Goal: Communication & Community: Share content

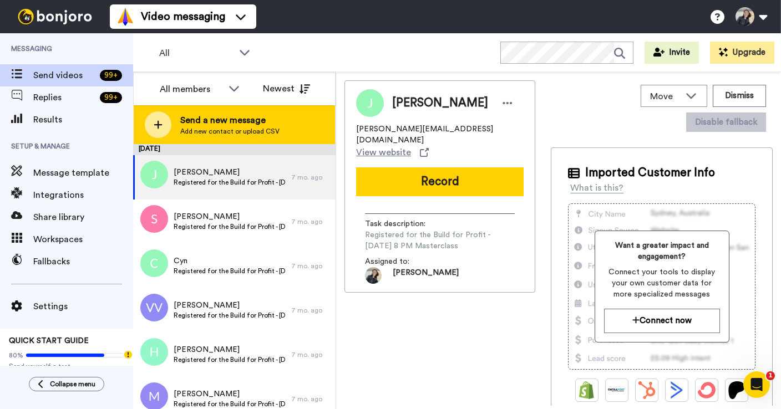
click at [160, 128] on icon at bounding box center [158, 125] width 9 height 10
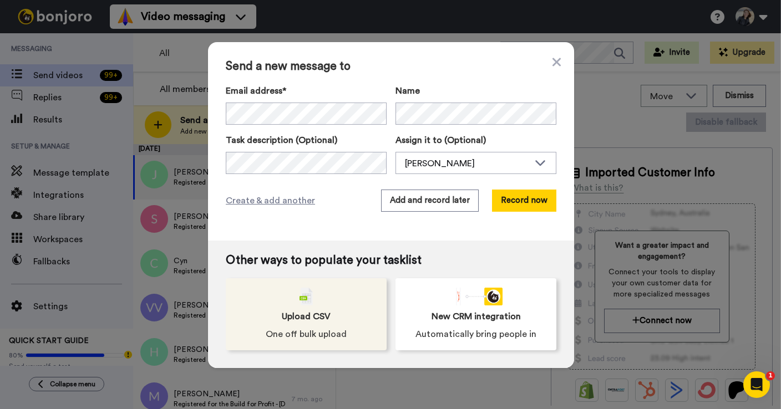
click at [308, 313] on span "Upload CSV" at bounding box center [306, 316] width 49 height 13
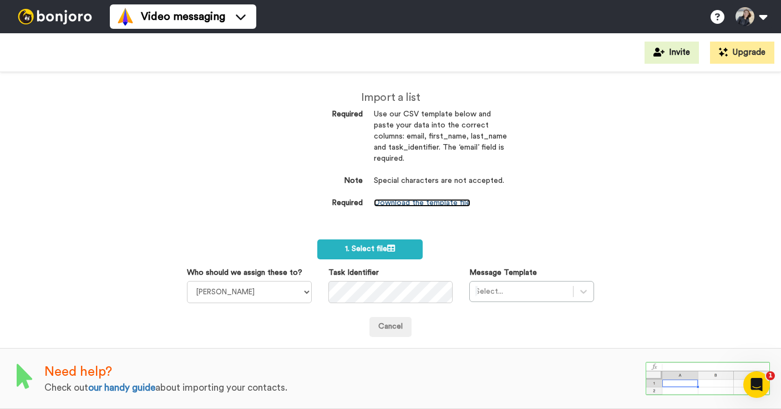
click at [407, 207] on link "Download the template file" at bounding box center [422, 203] width 96 height 8
click at [368, 246] on span "1. Select file" at bounding box center [370, 249] width 50 height 8
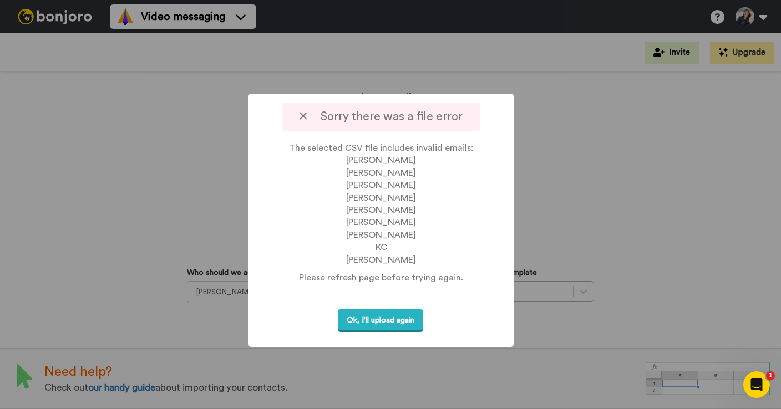
click at [305, 118] on icon at bounding box center [302, 116] width 7 height 12
click at [303, 116] on icon at bounding box center [302, 116] width 7 height 12
click at [384, 332] on button "Ok, I'll upload again" at bounding box center [380, 320] width 85 height 23
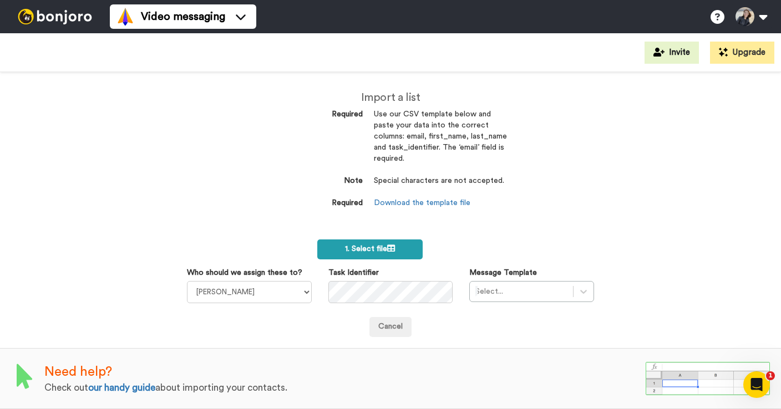
click at [373, 245] on span "1. Select file" at bounding box center [370, 249] width 50 height 8
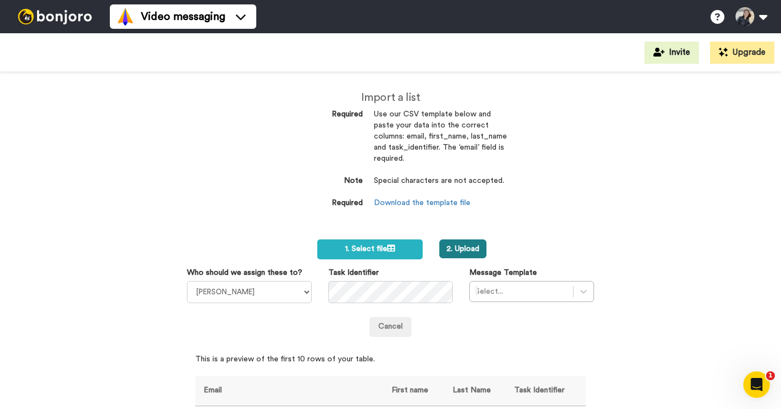
click at [482, 247] on button "2. Upload" at bounding box center [462, 248] width 47 height 19
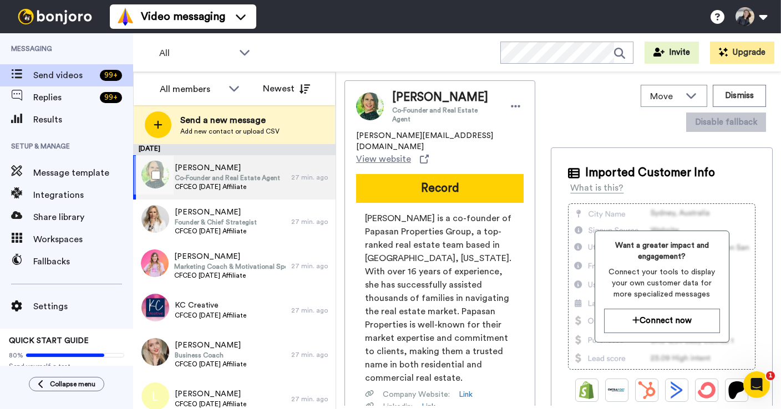
click at [232, 167] on span "[PERSON_NAME]" at bounding box center [227, 167] width 105 height 11
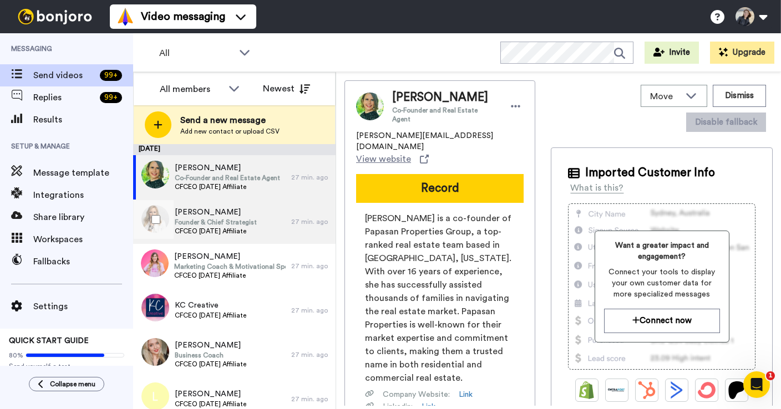
click at [238, 218] on span "Founder & Chief Strategist" at bounding box center [216, 222] width 82 height 9
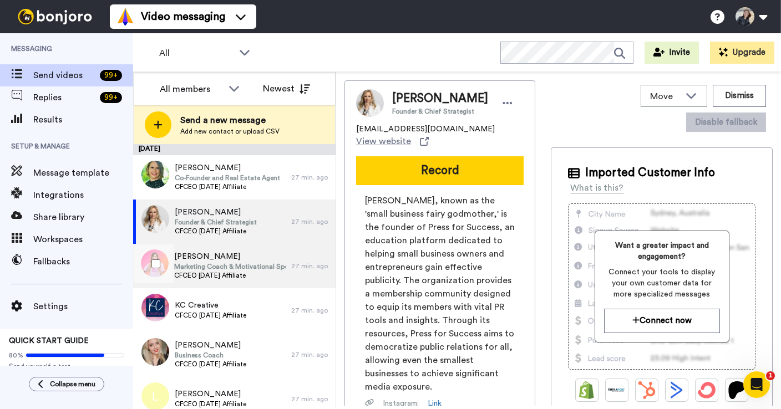
click at [237, 259] on span "[PERSON_NAME]" at bounding box center [229, 256] width 111 height 11
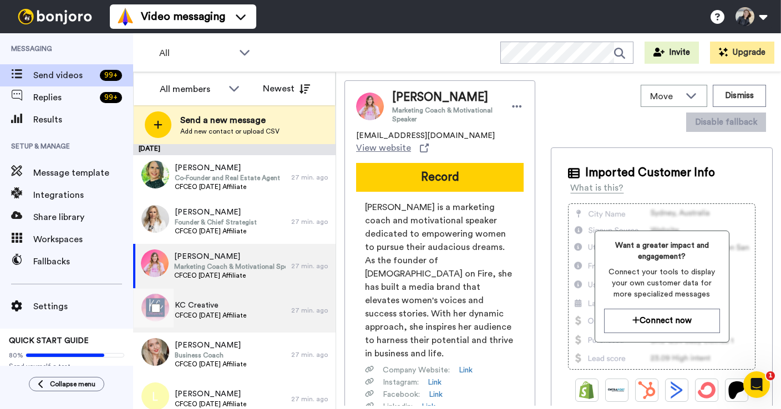
click at [229, 307] on span "KC Creative" at bounding box center [211, 305] width 72 height 11
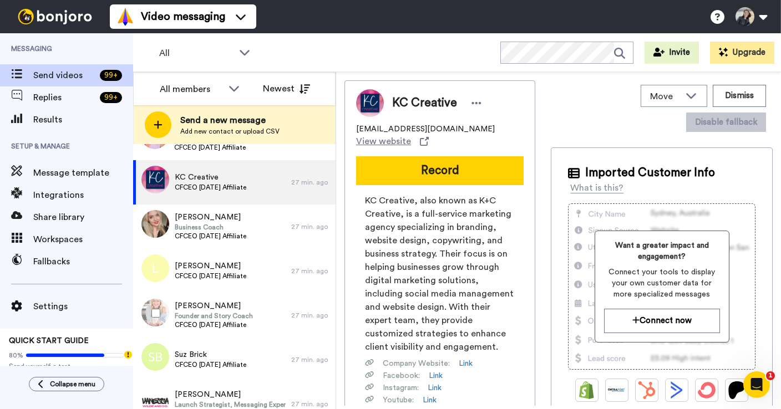
scroll to position [130, 0]
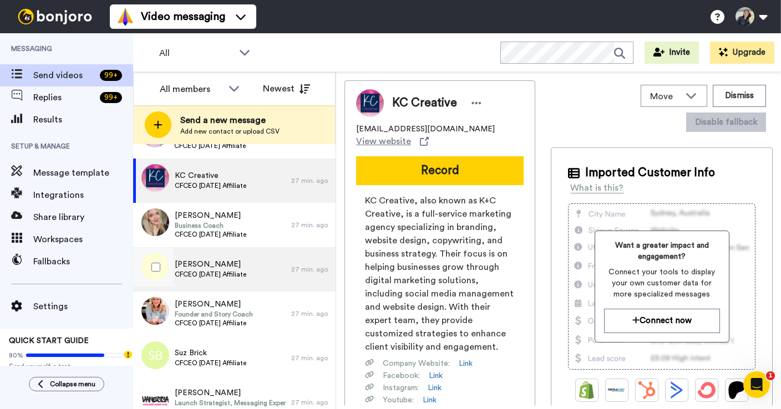
click at [231, 275] on span "CFCEO [DATE] Affiliate" at bounding box center [211, 274] width 72 height 9
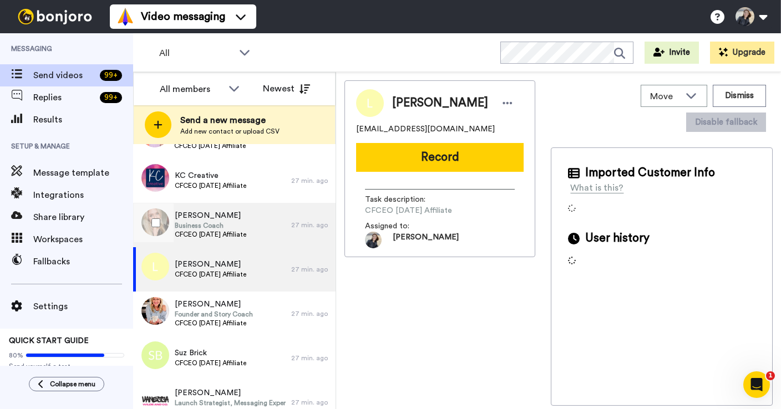
click at [229, 225] on span "Business Coach" at bounding box center [211, 225] width 72 height 9
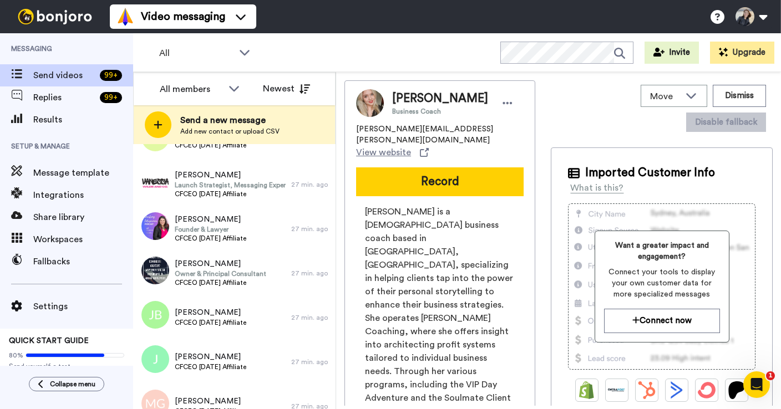
scroll to position [351, 0]
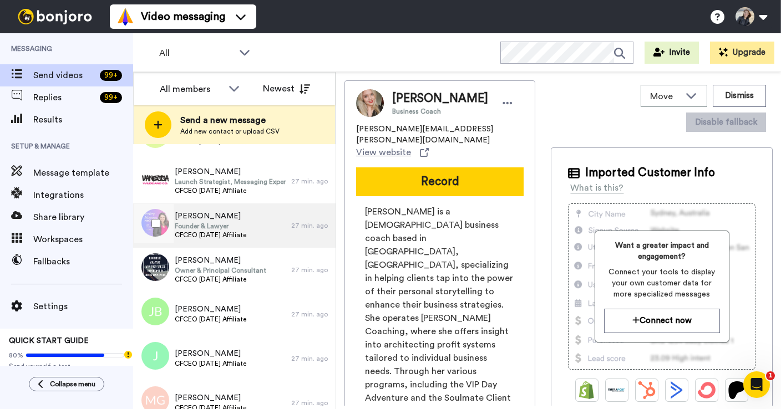
click at [227, 232] on span "CFCEO [DATE] Affiliate" at bounding box center [211, 235] width 72 height 9
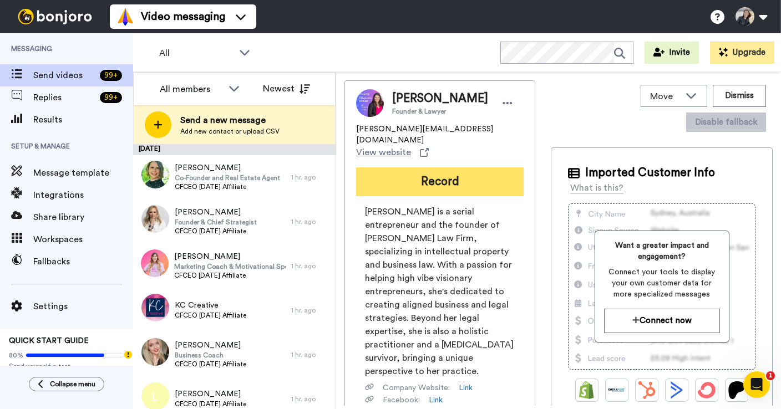
click at [433, 169] on button "Record" at bounding box center [439, 181] width 167 height 29
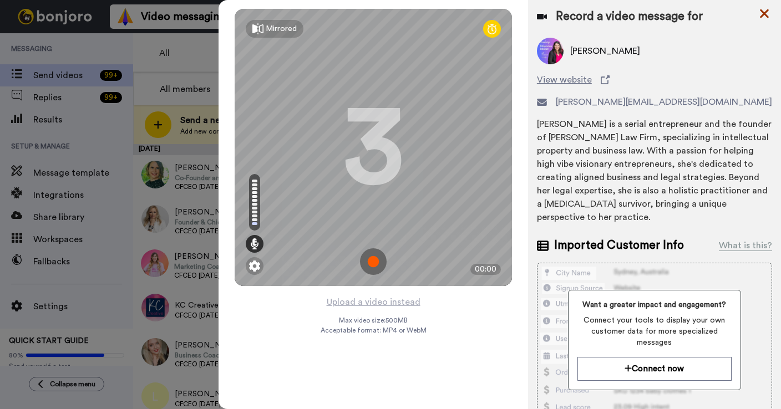
click at [759, 17] on icon at bounding box center [763, 13] width 9 height 9
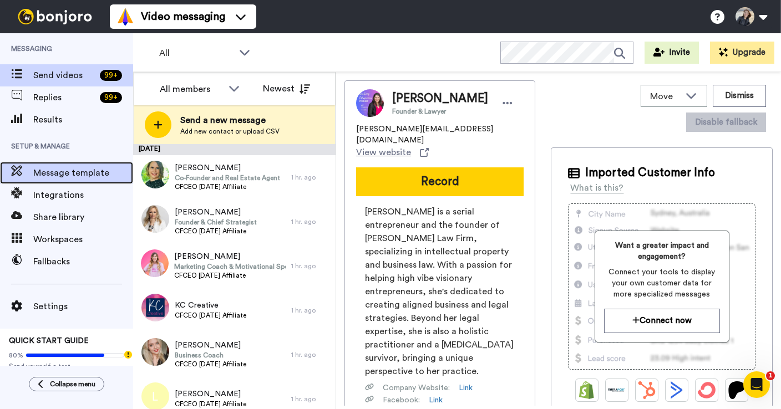
click at [66, 182] on div "Message template" at bounding box center [66, 173] width 133 height 22
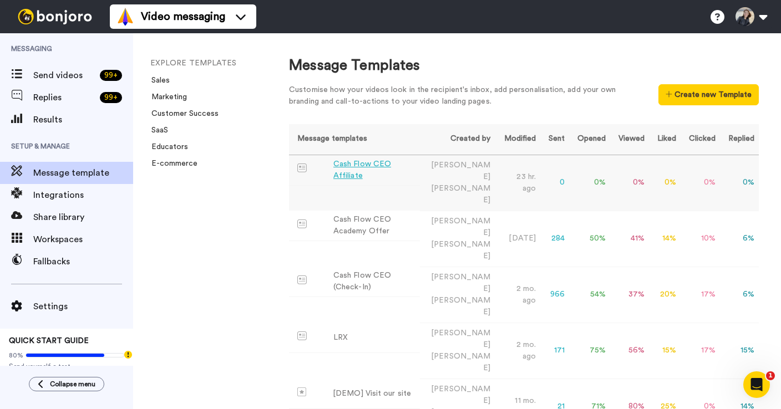
click at [365, 176] on td "Cash Flow CEO Affiliate" at bounding box center [354, 170] width 131 height 30
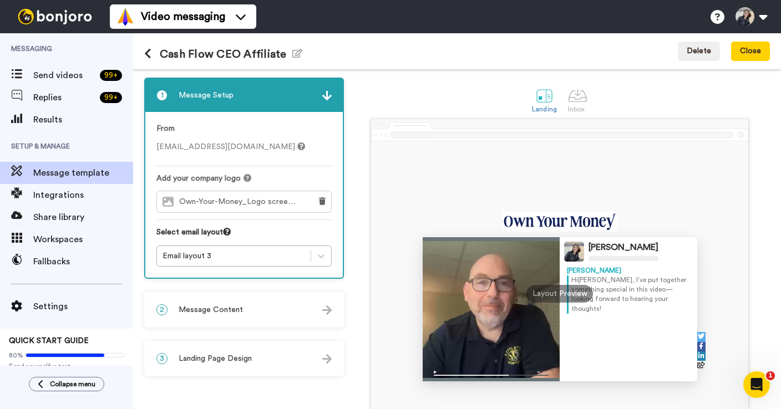
click at [237, 312] on span "Message Content" at bounding box center [210, 309] width 64 height 11
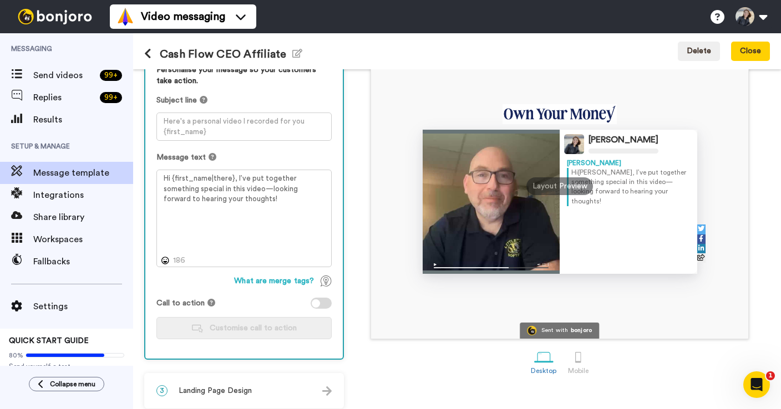
scroll to position [115, 0]
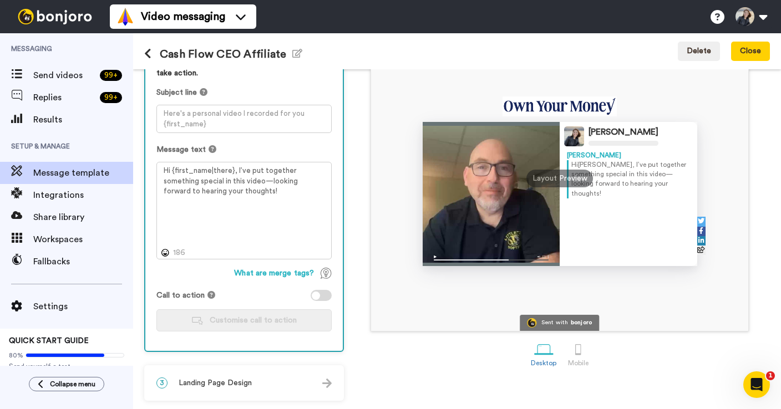
click at [315, 299] on div at bounding box center [316, 296] width 8 height 8
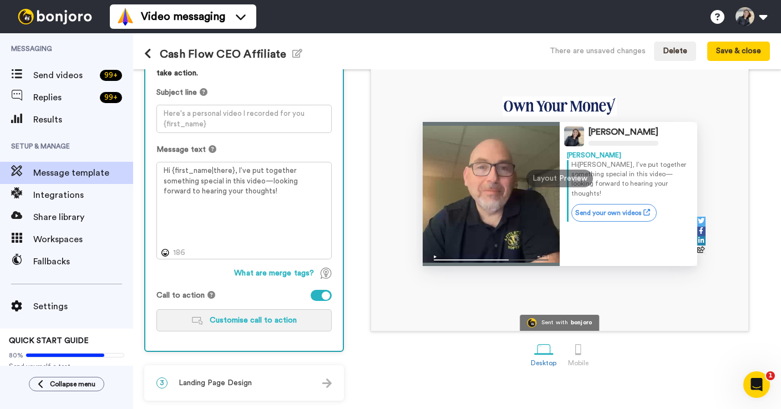
click at [260, 317] on span "Customise call to action" at bounding box center [253, 321] width 87 height 8
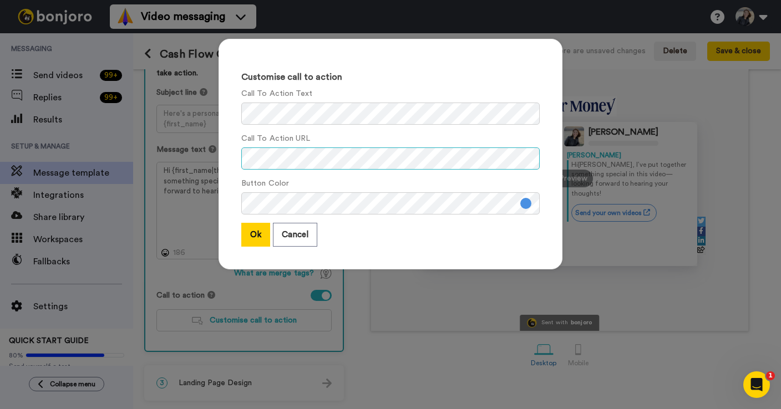
click at [185, 152] on div "Customise call to action Call To Action Text Call To Action URL Button Color Ok…" at bounding box center [390, 204] width 781 height 409
click at [248, 240] on button "Ok" at bounding box center [255, 235] width 29 height 24
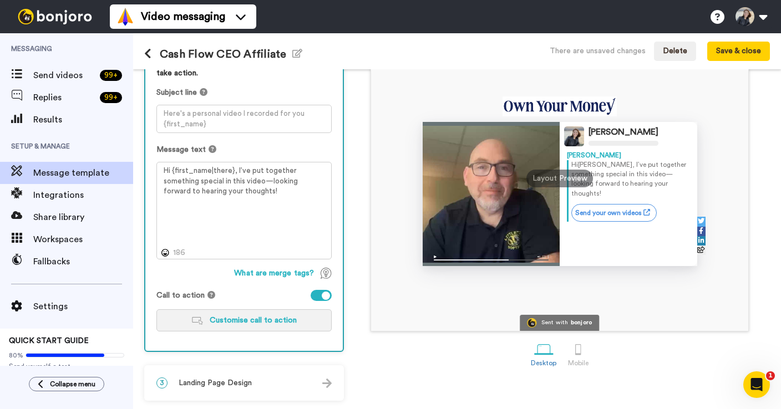
click at [240, 324] on span "Customise call to action" at bounding box center [253, 321] width 87 height 8
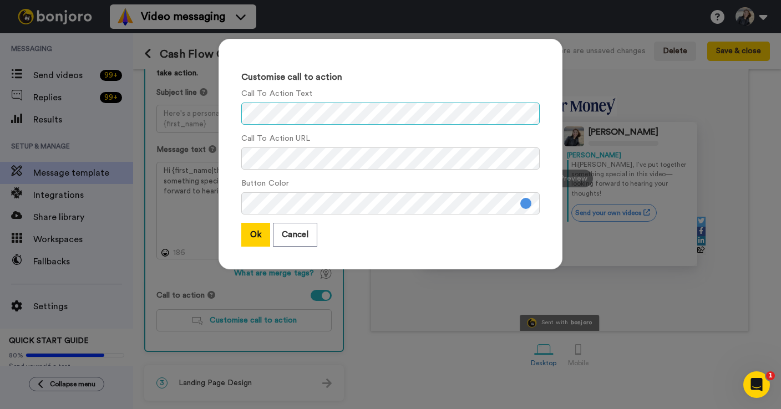
click at [207, 111] on div "Customise call to action Call To Action Text Call To Action URL Button Color Ok…" at bounding box center [390, 204] width 781 height 409
click at [258, 240] on button "Ok" at bounding box center [255, 235] width 29 height 24
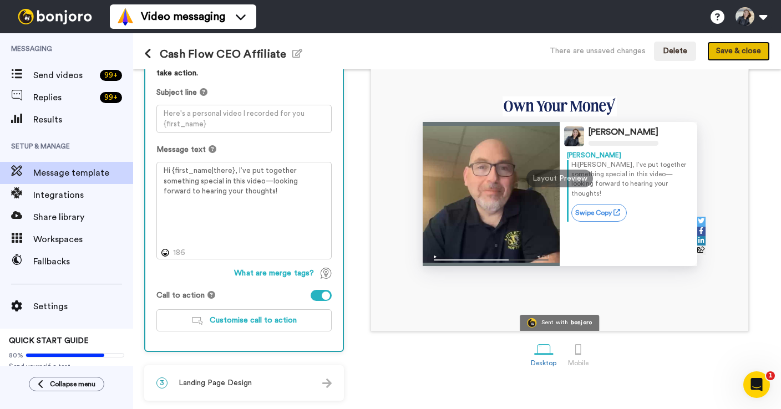
click at [734, 43] on button "Save & close" at bounding box center [738, 52] width 63 height 20
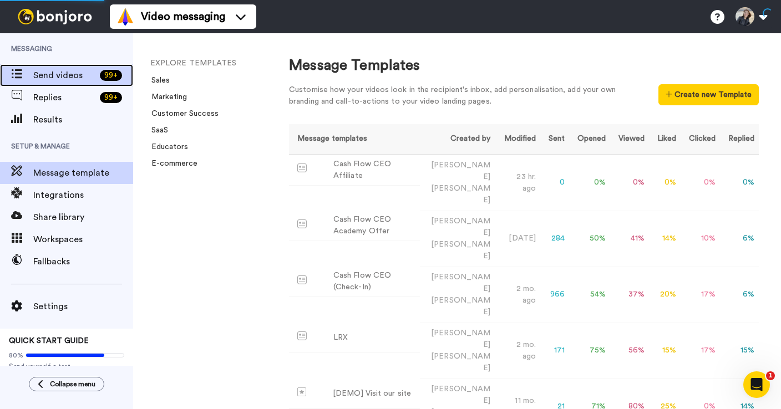
click at [69, 80] on span "Send videos" at bounding box center [64, 75] width 62 height 13
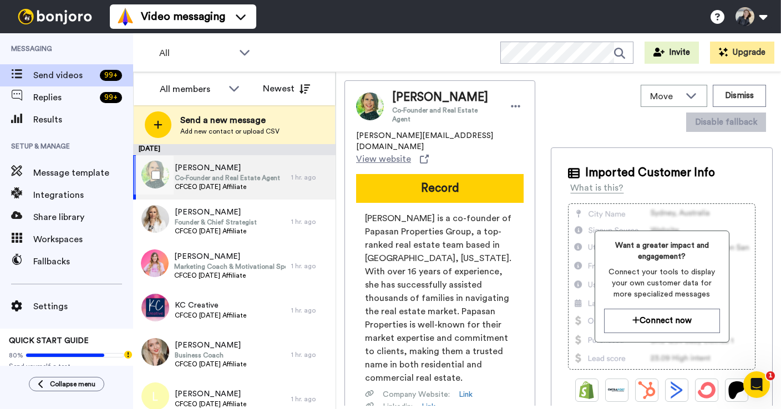
click at [223, 181] on span "Co-Founder and Real Estate Agent" at bounding box center [227, 178] width 105 height 9
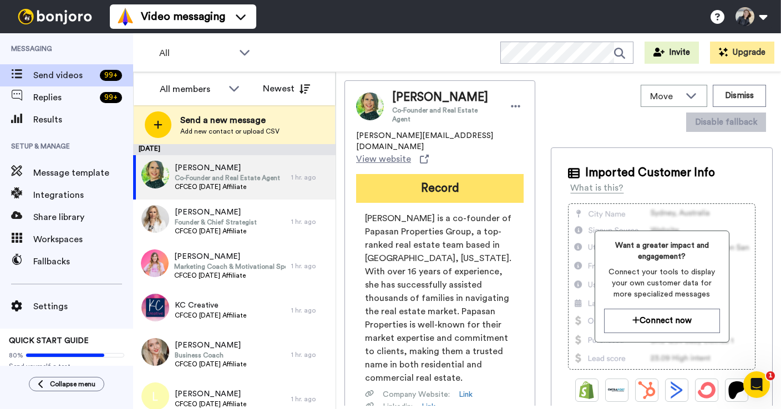
click at [447, 174] on button "Record" at bounding box center [439, 188] width 167 height 29
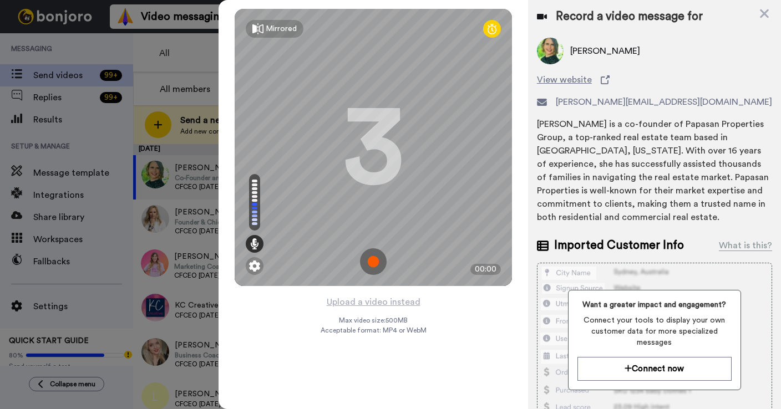
click at [378, 266] on img at bounding box center [373, 261] width 27 height 27
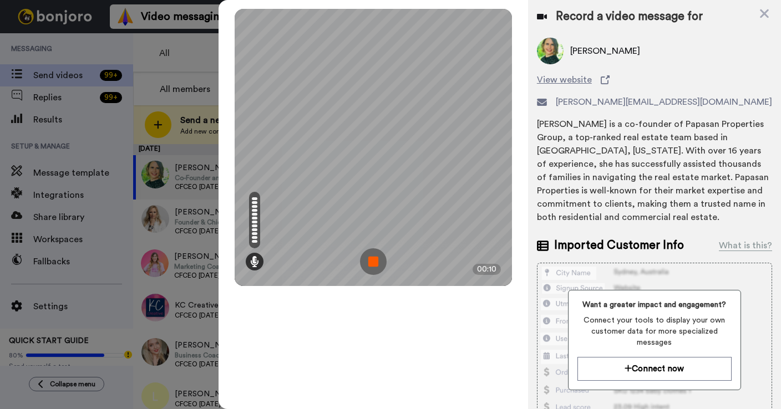
click at [374, 259] on img at bounding box center [373, 261] width 27 height 27
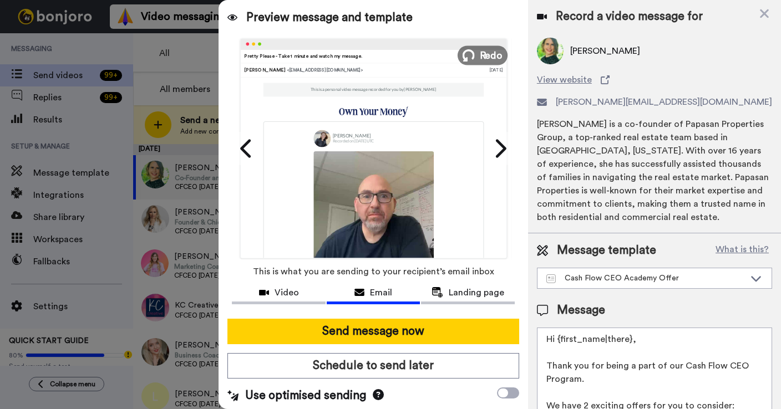
click at [480, 62] on span "Redo" at bounding box center [490, 55] width 23 height 14
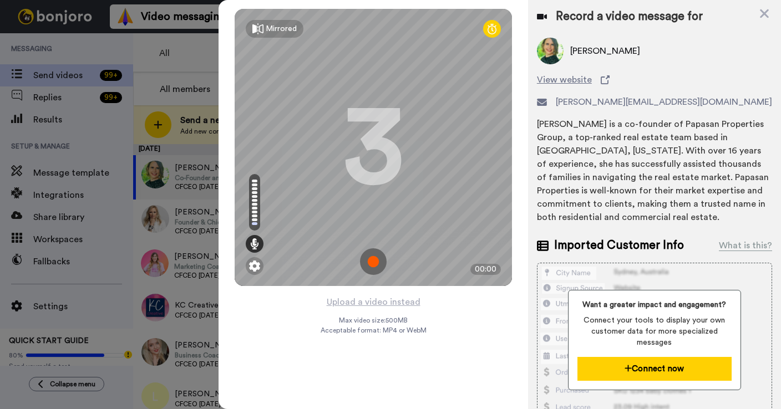
click at [685, 366] on button "Connect now" at bounding box center [654, 369] width 154 height 24
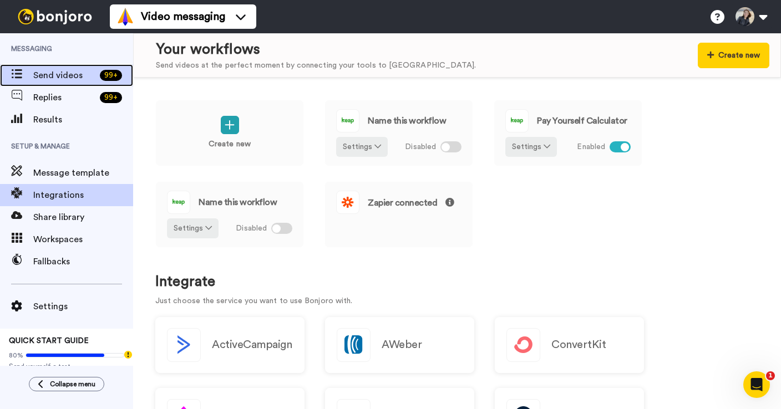
click at [43, 66] on div "Send videos 99 +" at bounding box center [66, 75] width 133 height 22
click at [55, 76] on span "Send videos" at bounding box center [64, 75] width 62 height 13
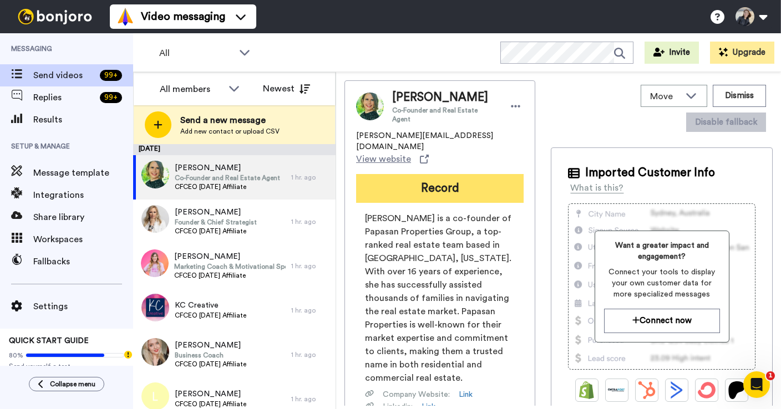
click at [423, 174] on button "Record" at bounding box center [439, 188] width 167 height 29
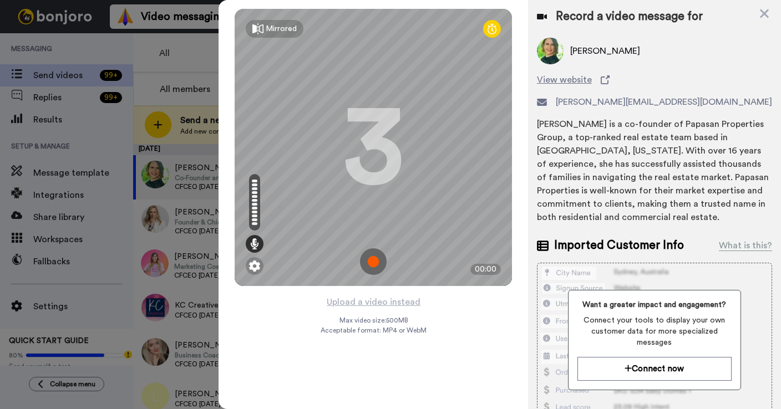
click at [378, 263] on img at bounding box center [373, 261] width 27 height 27
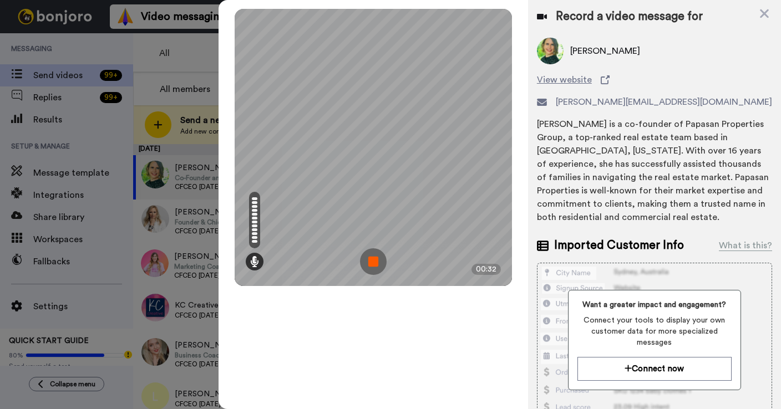
click at [378, 263] on img at bounding box center [373, 261] width 27 height 27
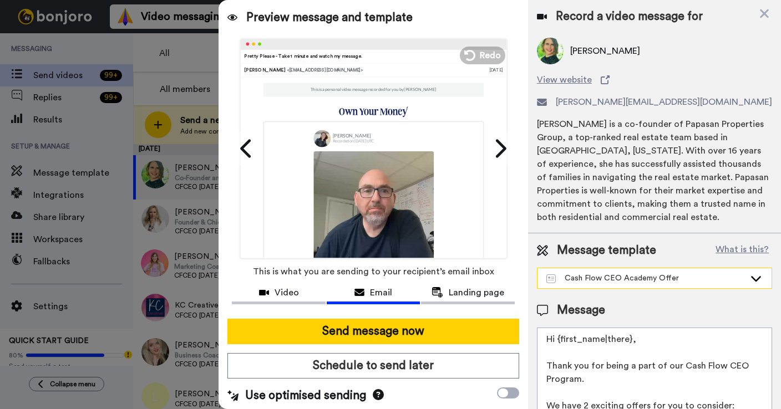
click at [629, 281] on div "Cash Flow CEO Academy Offer" at bounding box center [645, 278] width 198 height 11
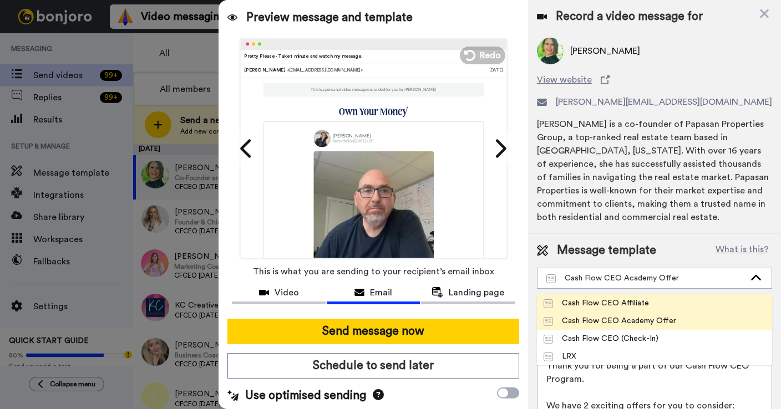
click at [622, 305] on div "Cash Flow CEO Affiliate" at bounding box center [595, 303] width 105 height 11
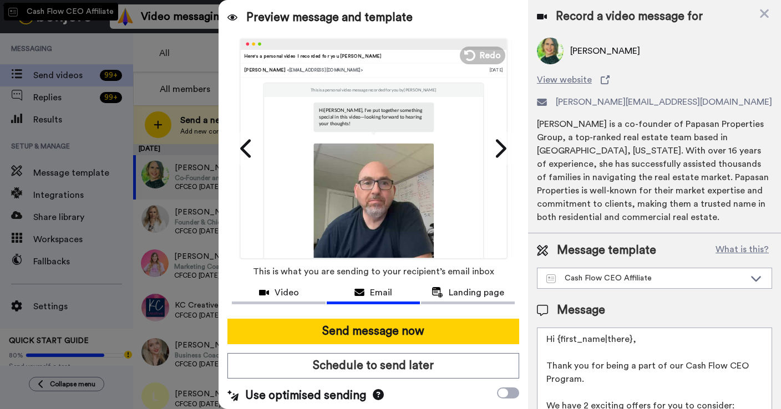
type textarea "Hi {first_name|there}, I’ve put together something special in this video—lookin…"
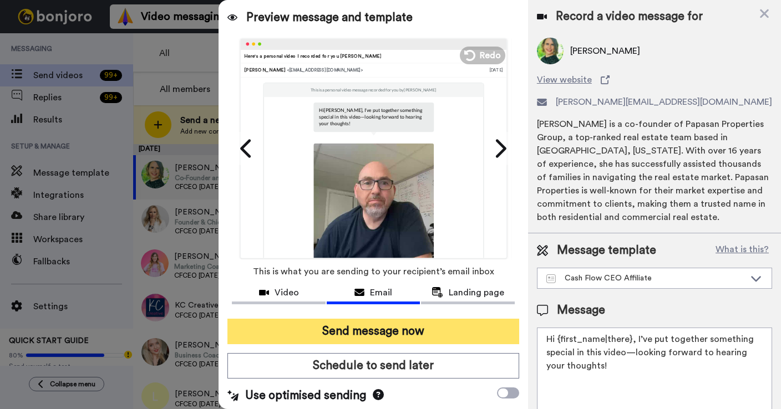
click at [417, 333] on button "Send message now" at bounding box center [373, 331] width 292 height 25
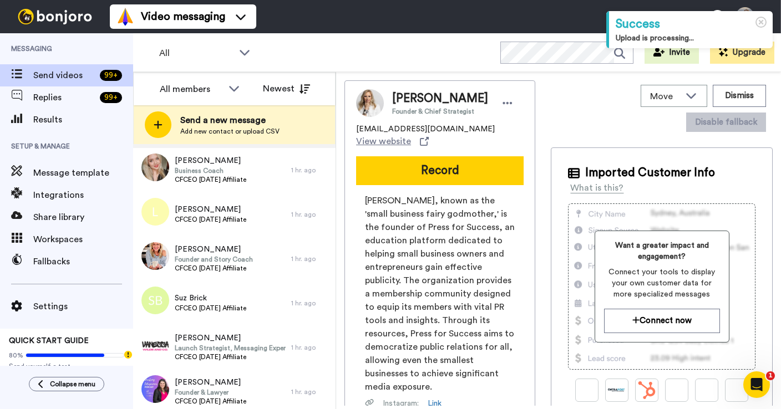
scroll to position [144, 0]
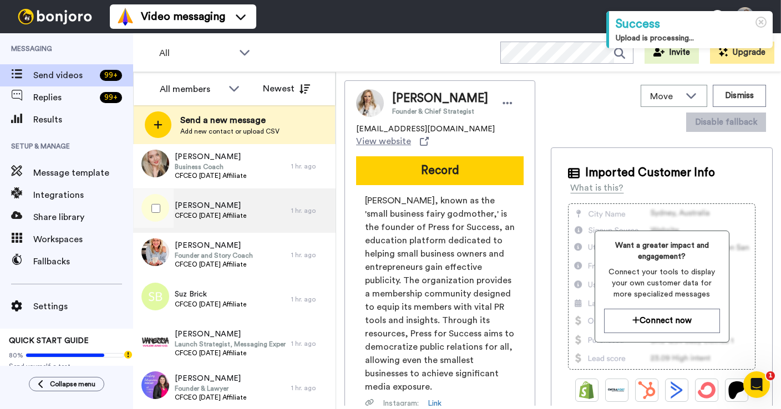
click at [225, 216] on span "CFCEO [DATE] Affiliate" at bounding box center [211, 215] width 72 height 9
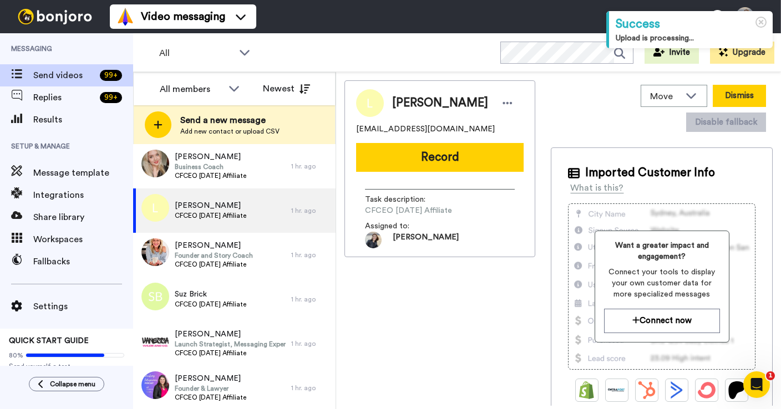
click at [712, 95] on button "Dismiss" at bounding box center [738, 96] width 53 height 22
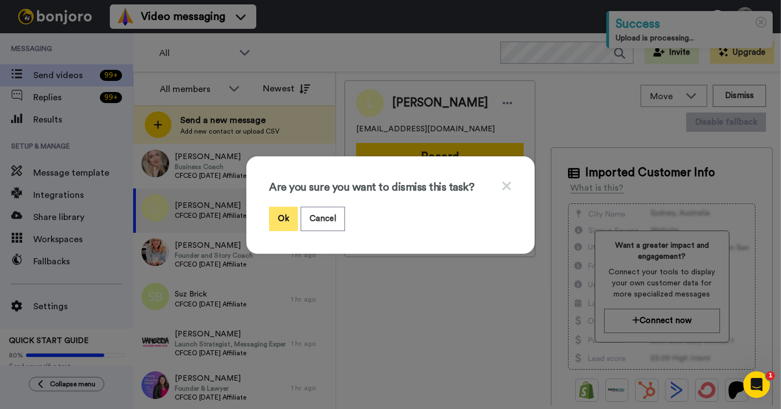
click at [284, 219] on button "Ok" at bounding box center [283, 219] width 29 height 24
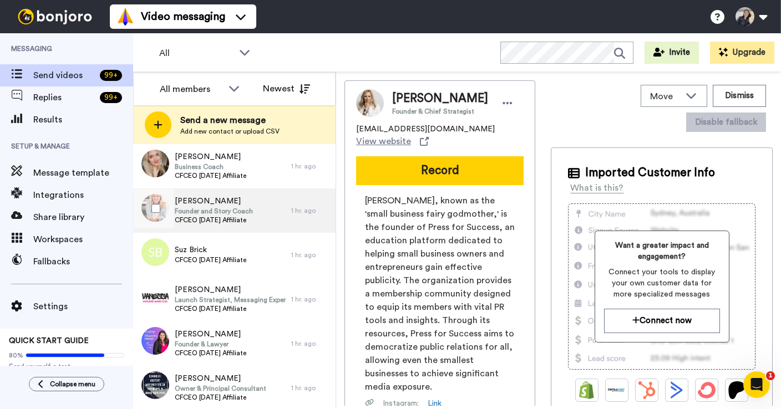
click at [212, 214] on span "Founder and Story Coach" at bounding box center [214, 211] width 78 height 9
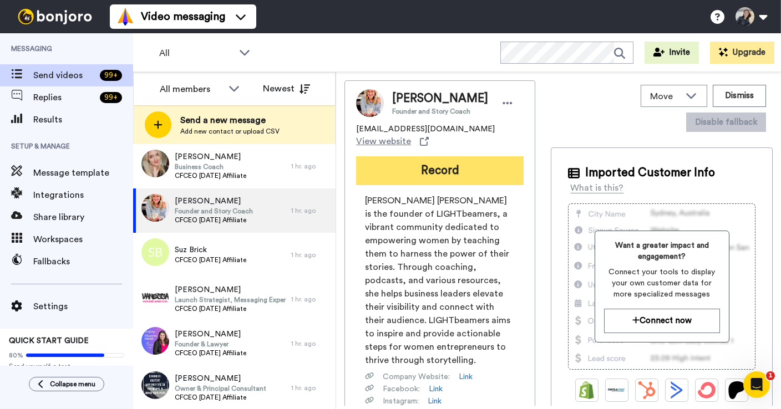
click at [438, 163] on button "Record" at bounding box center [439, 170] width 167 height 29
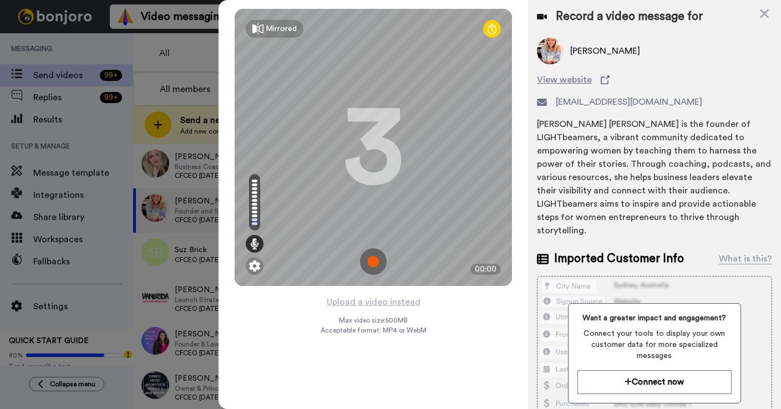
click at [375, 258] on img at bounding box center [373, 261] width 27 height 27
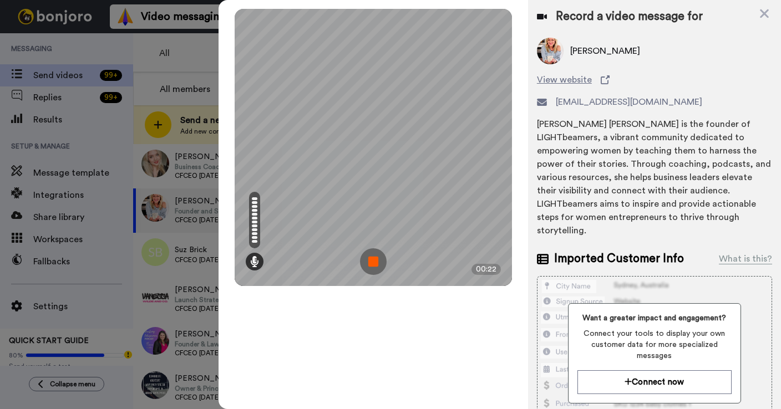
click at [375, 258] on img at bounding box center [373, 261] width 27 height 27
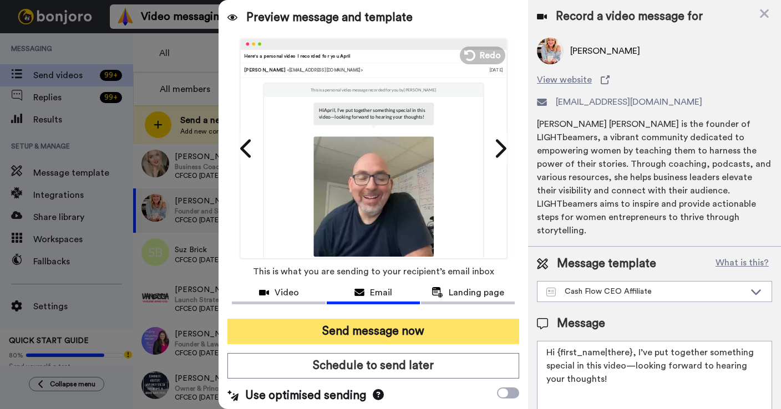
click at [447, 330] on button "Send message now" at bounding box center [373, 331] width 292 height 25
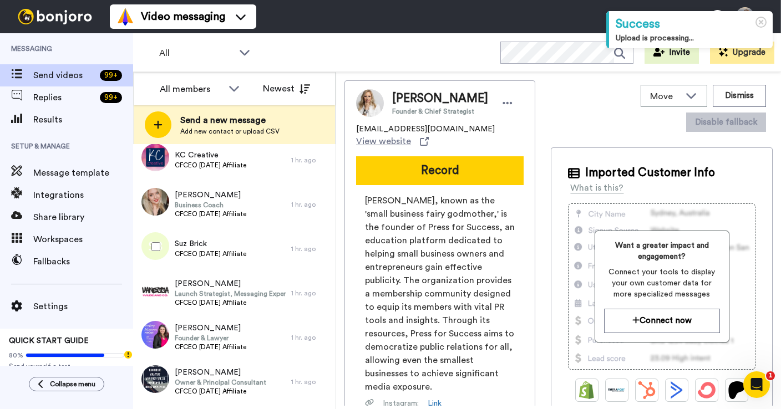
scroll to position [114, 0]
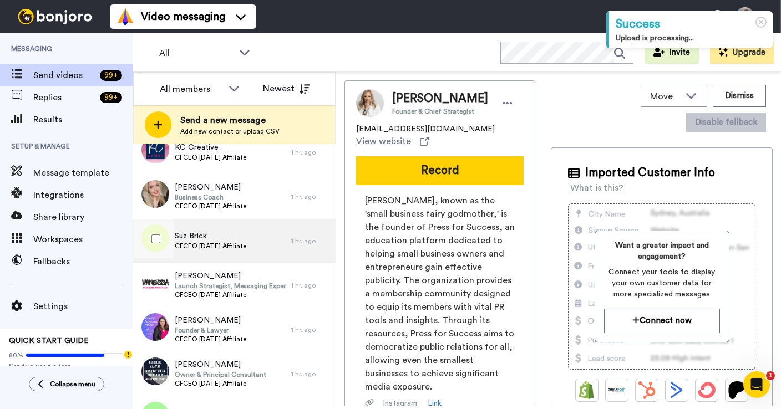
click at [243, 247] on span "CFCEO [DATE] Affiliate" at bounding box center [211, 246] width 72 height 9
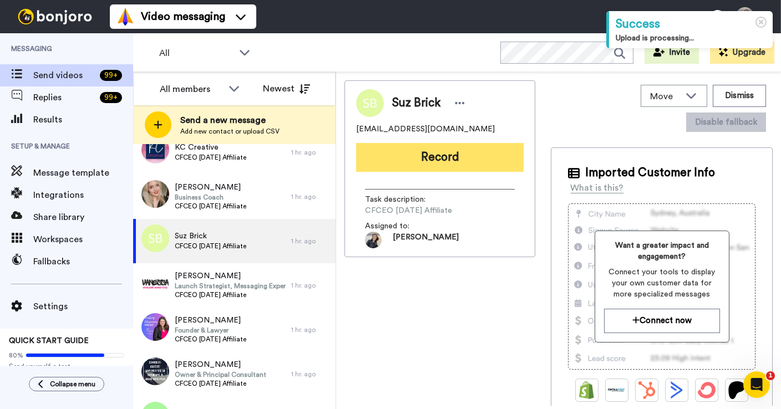
click at [421, 149] on button "Record" at bounding box center [439, 157] width 167 height 29
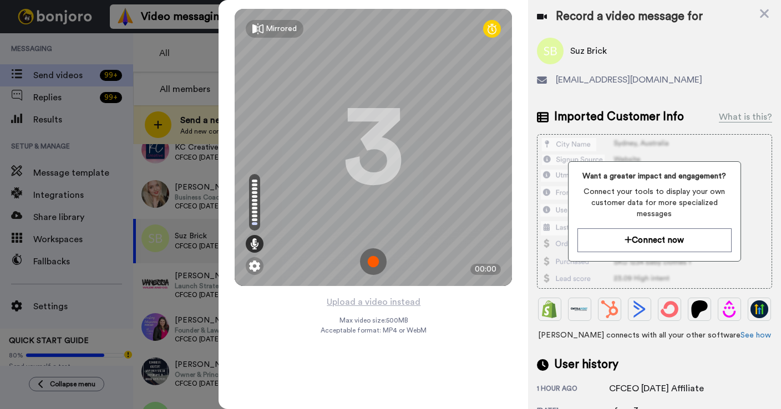
click at [377, 262] on img at bounding box center [373, 261] width 27 height 27
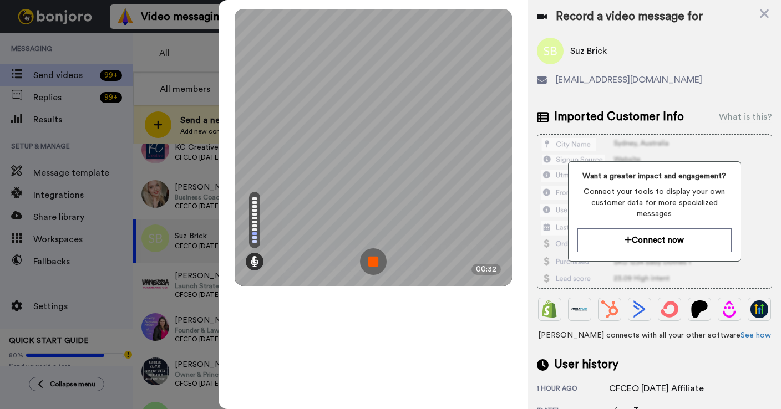
click at [377, 262] on img at bounding box center [373, 261] width 27 height 27
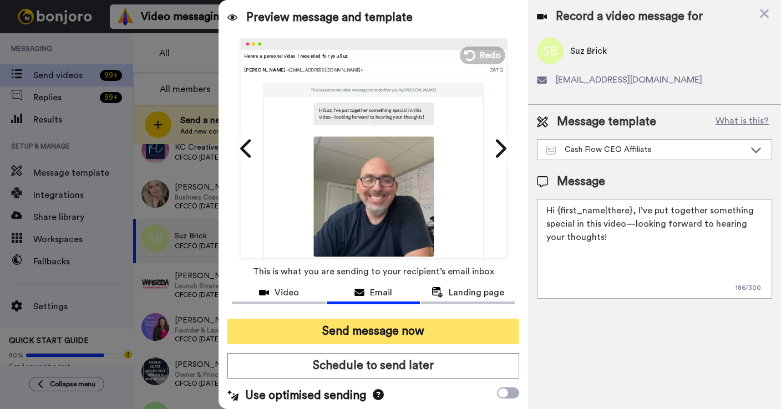
click at [389, 336] on button "Send message now" at bounding box center [373, 331] width 292 height 25
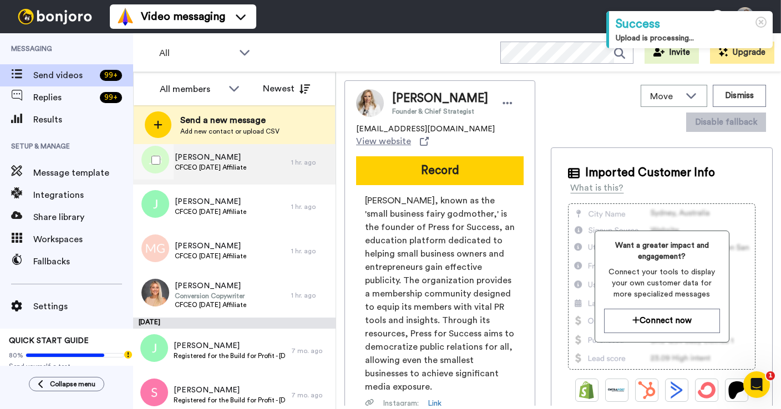
scroll to position [336, 0]
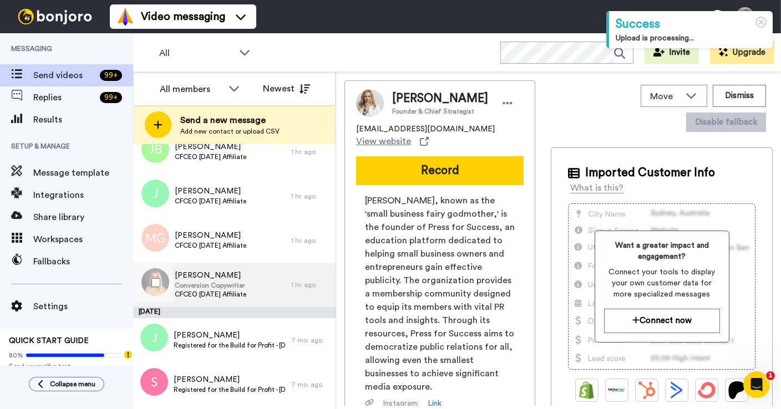
click at [228, 279] on span "[PERSON_NAME]" at bounding box center [211, 275] width 72 height 11
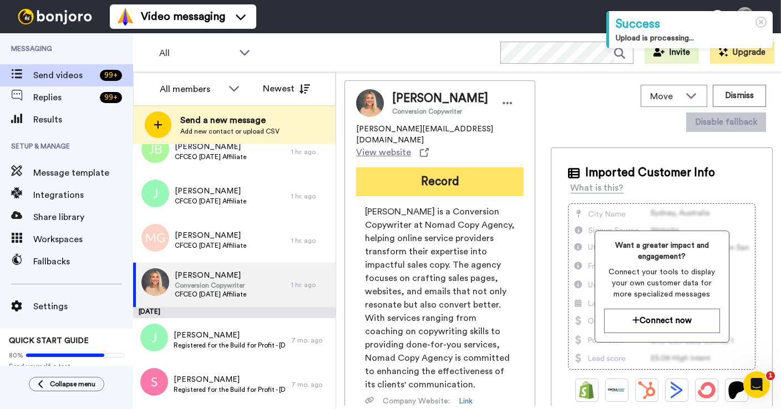
click at [445, 181] on button "Record" at bounding box center [439, 181] width 167 height 29
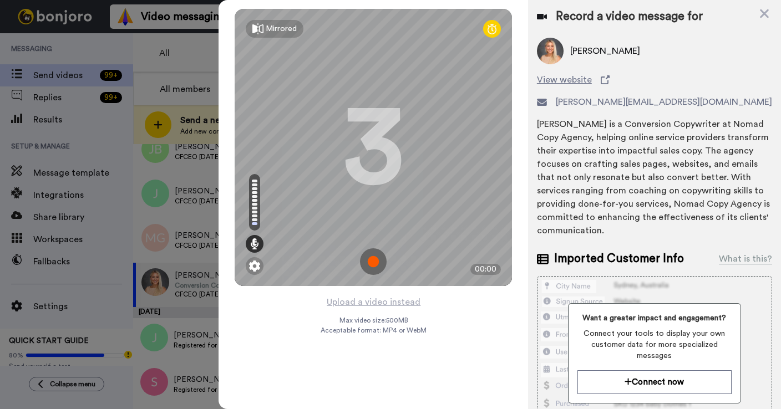
click at [375, 259] on img at bounding box center [373, 261] width 27 height 27
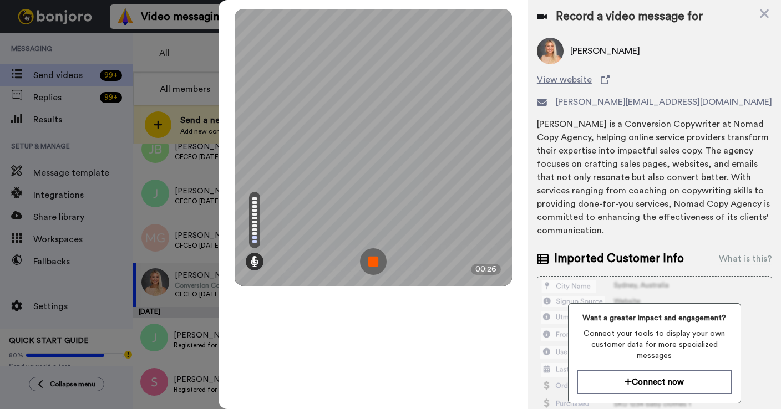
click at [375, 259] on img at bounding box center [373, 261] width 27 height 27
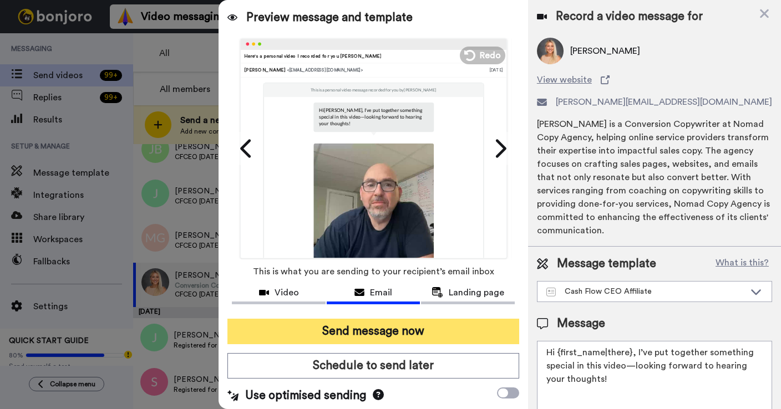
click at [375, 332] on button "Send message now" at bounding box center [373, 331] width 292 height 25
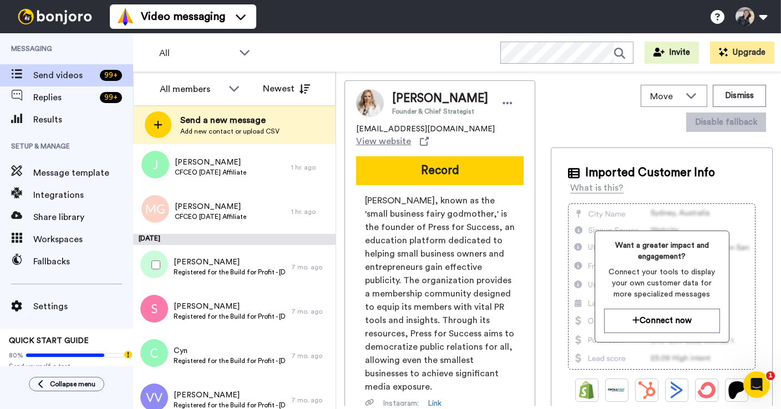
scroll to position [367, 0]
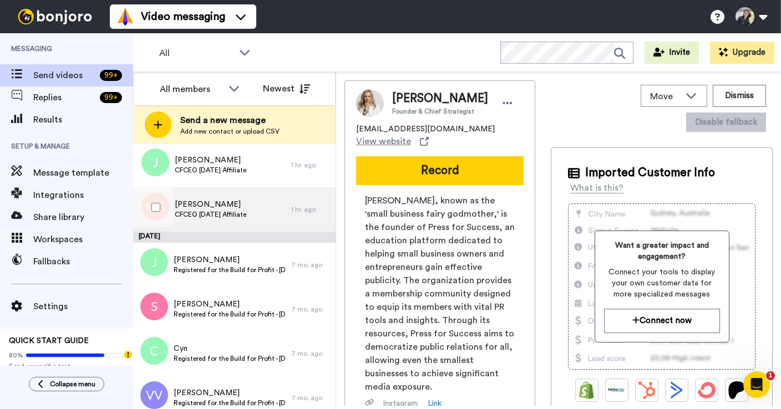
click at [244, 212] on span "CFCEO [DATE] Affiliate" at bounding box center [211, 214] width 72 height 9
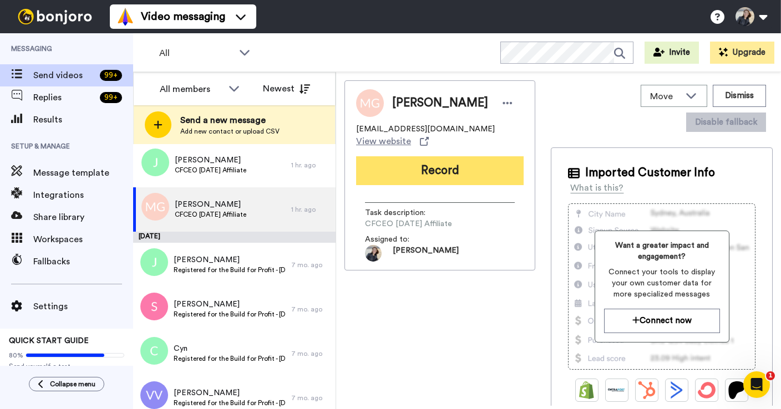
click at [446, 156] on button "Record" at bounding box center [439, 170] width 167 height 29
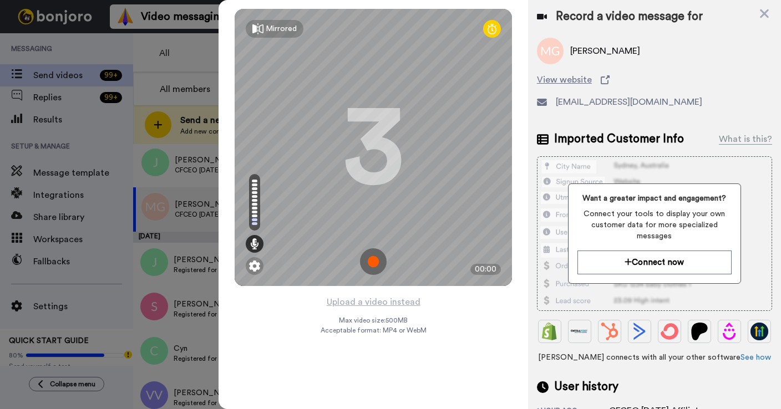
click at [376, 263] on img at bounding box center [373, 261] width 27 height 27
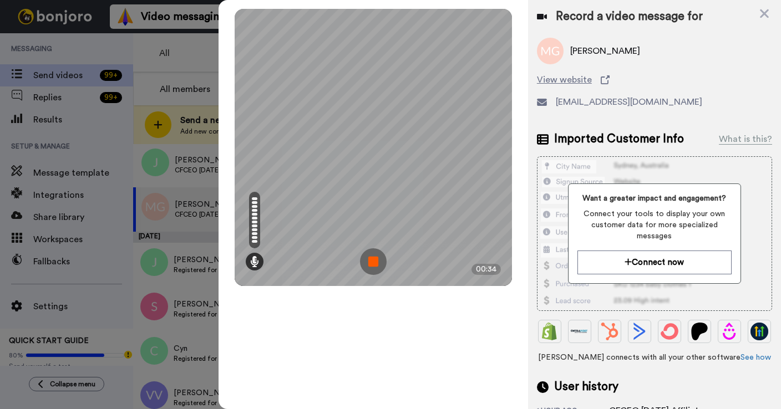
click at [376, 263] on img at bounding box center [373, 261] width 27 height 27
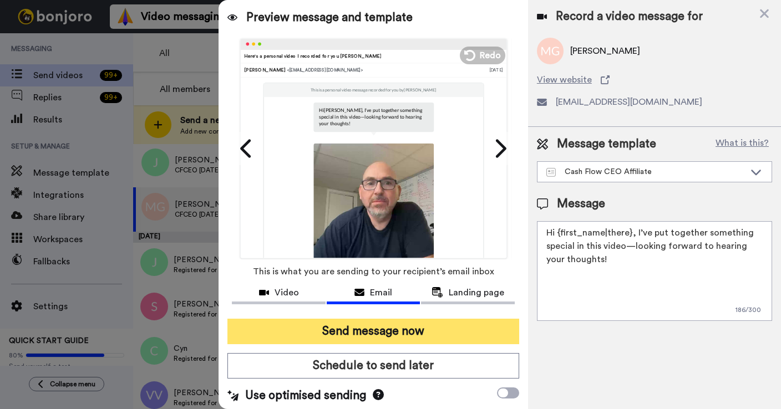
click at [369, 327] on button "Send message now" at bounding box center [373, 331] width 292 height 25
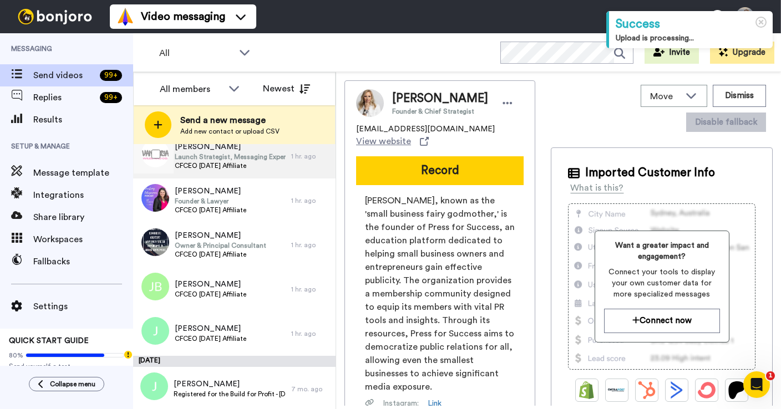
scroll to position [239, 0]
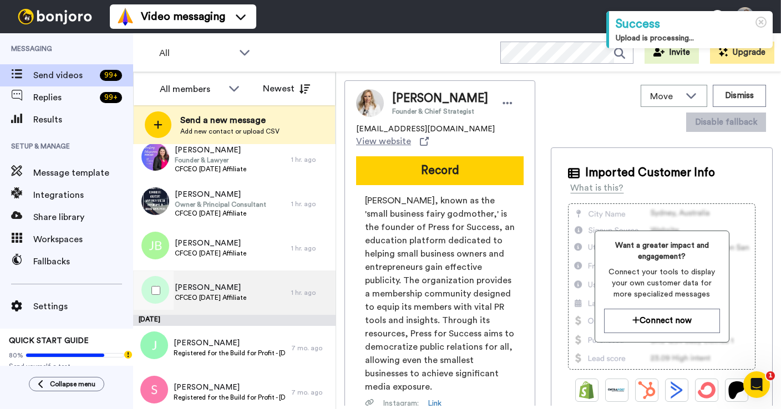
click at [210, 291] on span "[PERSON_NAME]" at bounding box center [211, 287] width 72 height 11
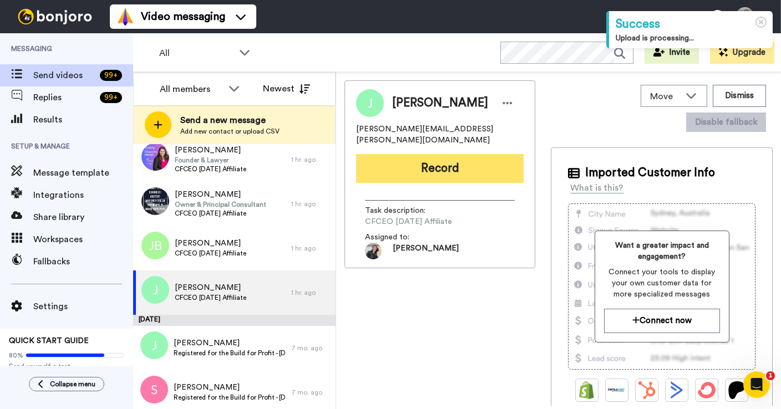
click at [435, 156] on button "Record" at bounding box center [439, 168] width 167 height 29
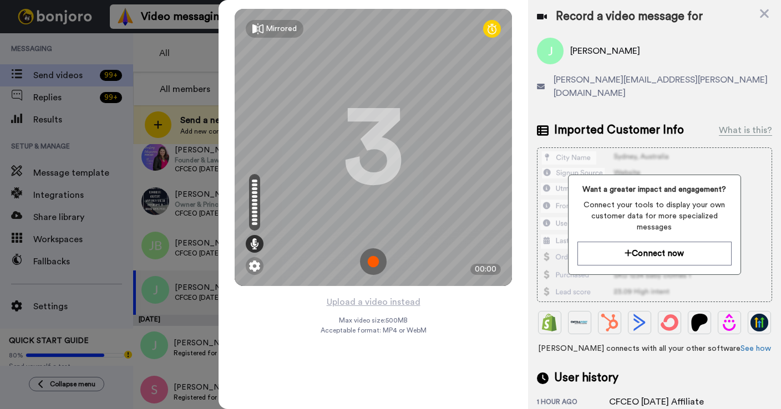
click at [372, 258] on img at bounding box center [373, 261] width 27 height 27
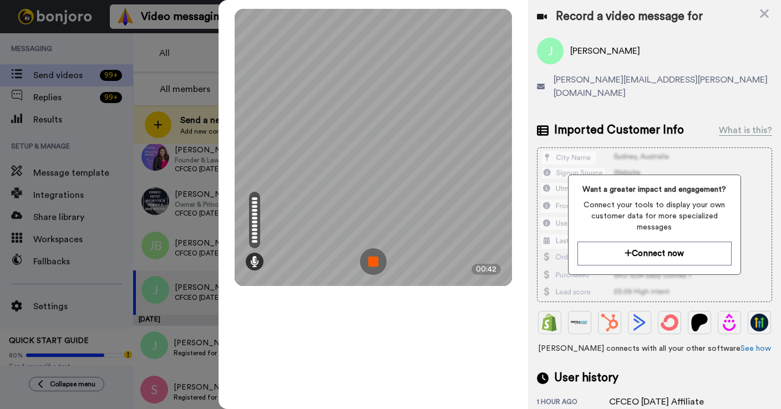
click at [372, 258] on img at bounding box center [373, 261] width 27 height 27
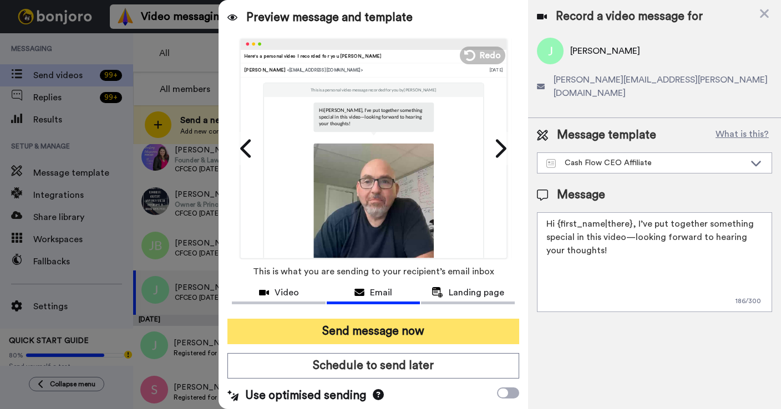
click at [378, 336] on button "Send message now" at bounding box center [373, 331] width 292 height 25
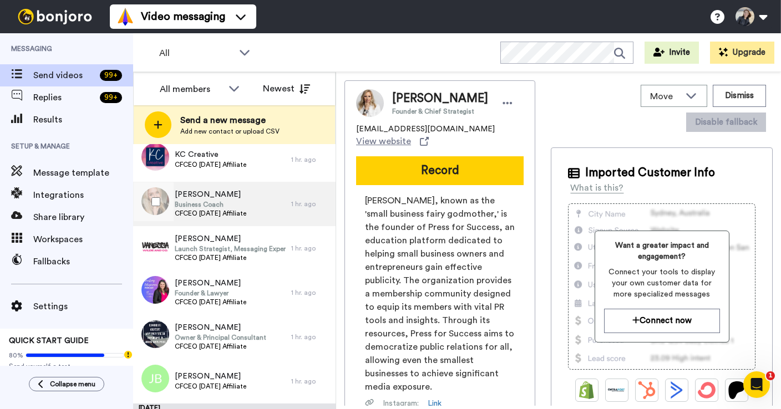
scroll to position [204, 0]
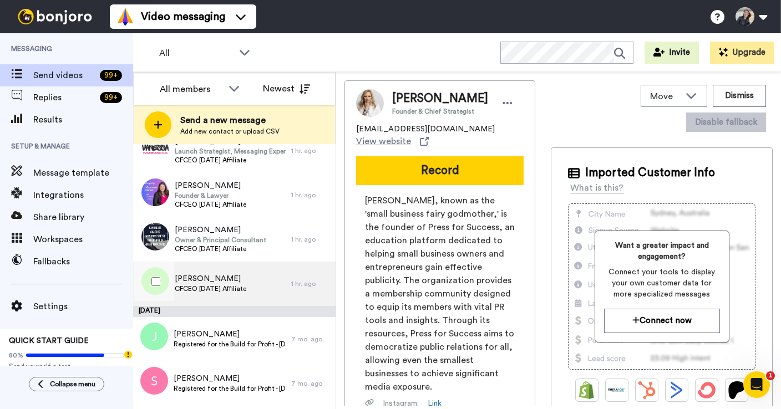
click at [234, 298] on div "[PERSON_NAME] CFCEO [DATE] Affiliate" at bounding box center [212, 284] width 158 height 44
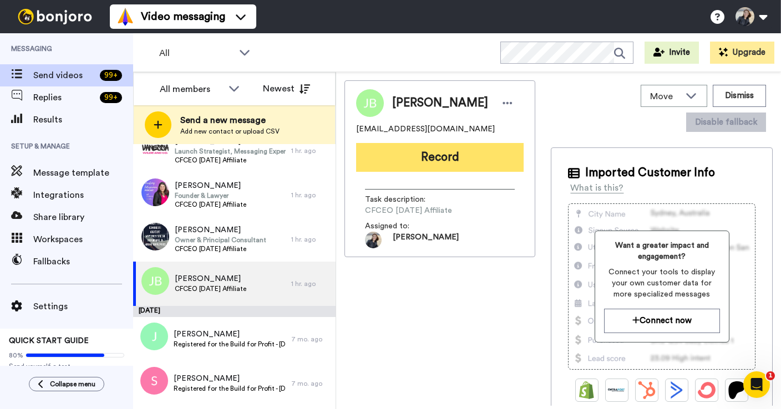
click at [411, 153] on button "Record" at bounding box center [439, 157] width 167 height 29
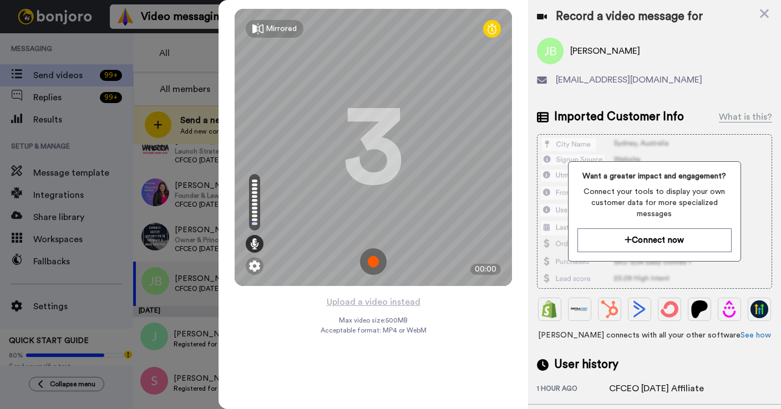
click at [381, 253] on img at bounding box center [373, 261] width 27 height 27
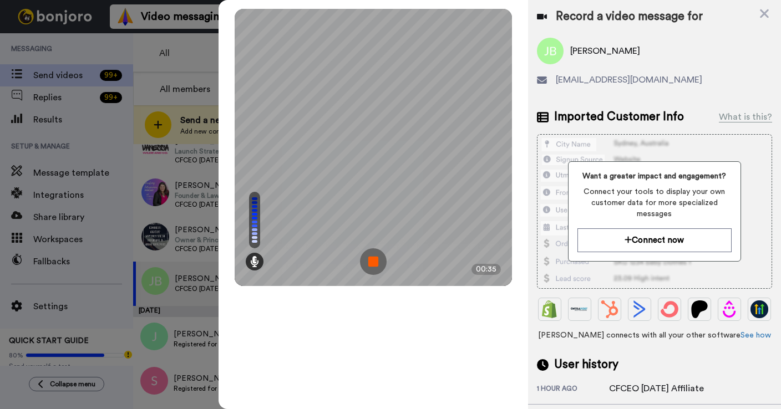
click at [378, 258] on img at bounding box center [373, 261] width 27 height 27
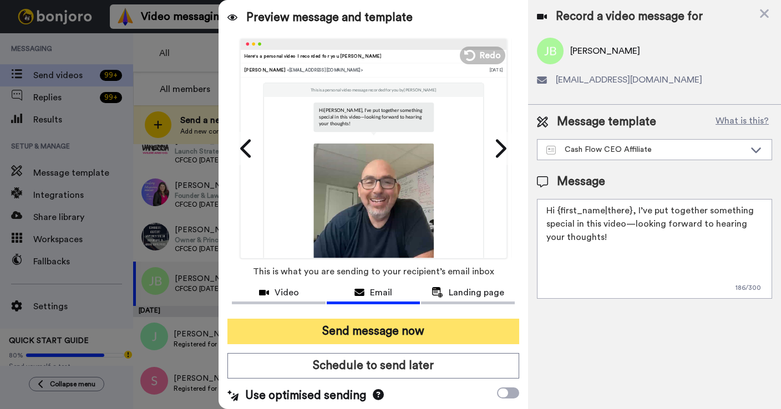
click at [365, 339] on button "Send message now" at bounding box center [373, 331] width 292 height 25
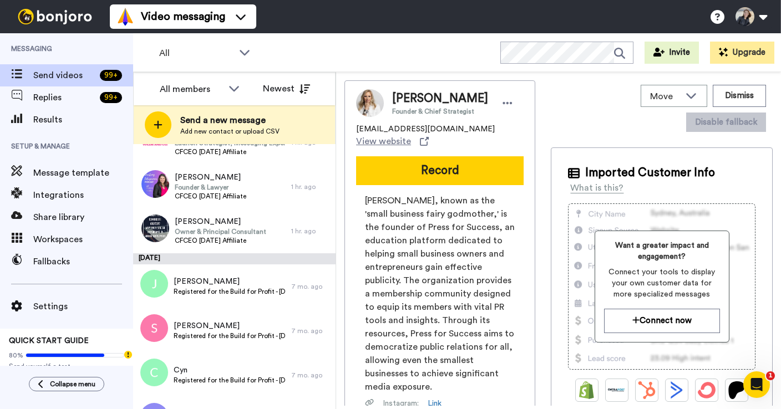
scroll to position [237, 0]
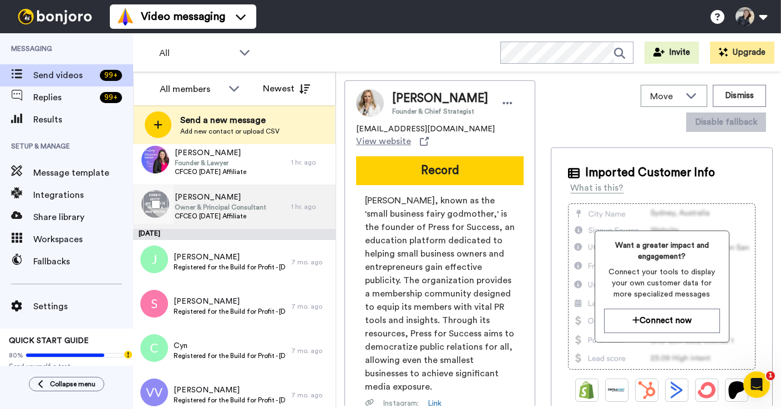
click at [250, 207] on span "Owner & Principal Consultant" at bounding box center [220, 207] width 91 height 9
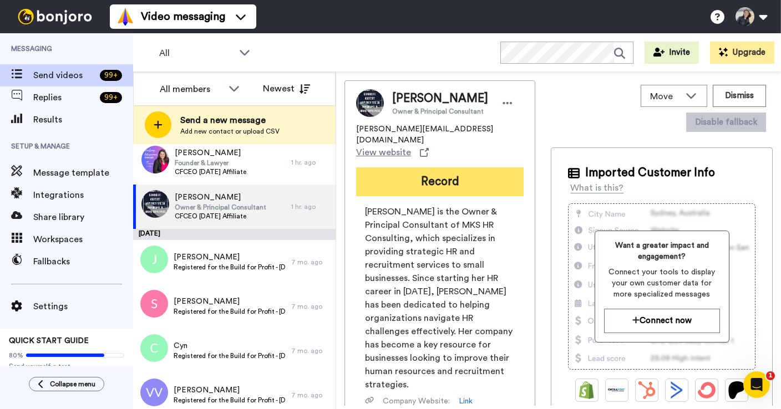
click at [430, 167] on button "Record" at bounding box center [439, 181] width 167 height 29
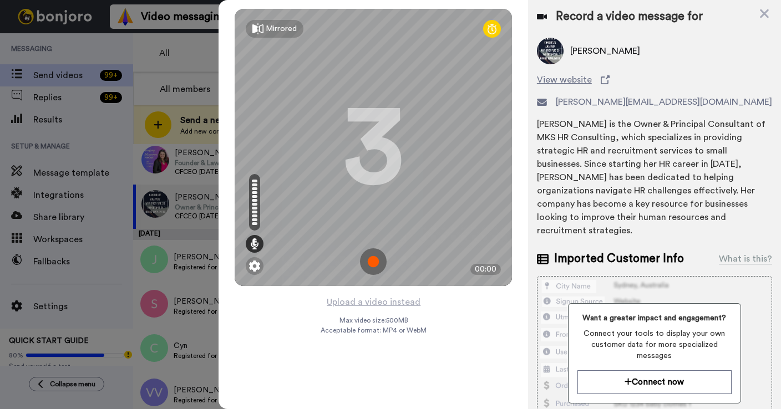
click at [377, 268] on img at bounding box center [373, 261] width 27 height 27
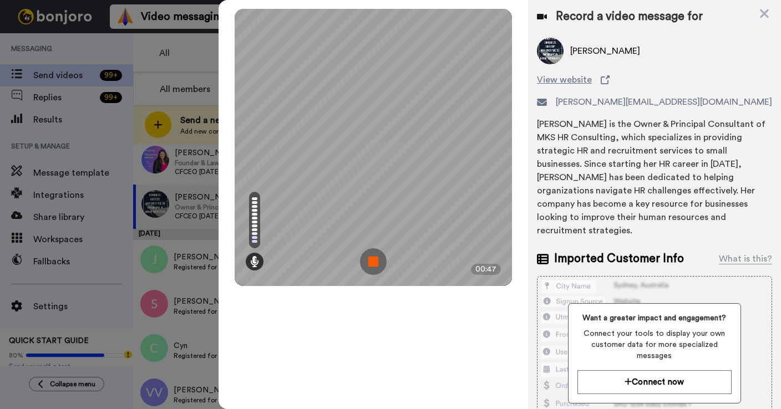
click at [375, 258] on img at bounding box center [373, 261] width 27 height 27
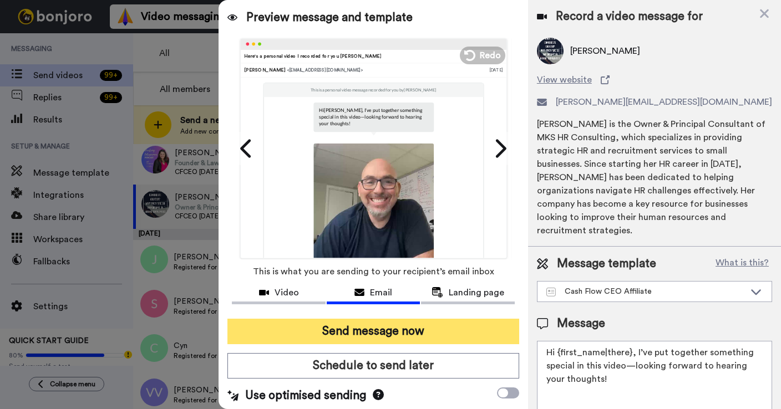
click at [375, 334] on button "Send message now" at bounding box center [373, 331] width 292 height 25
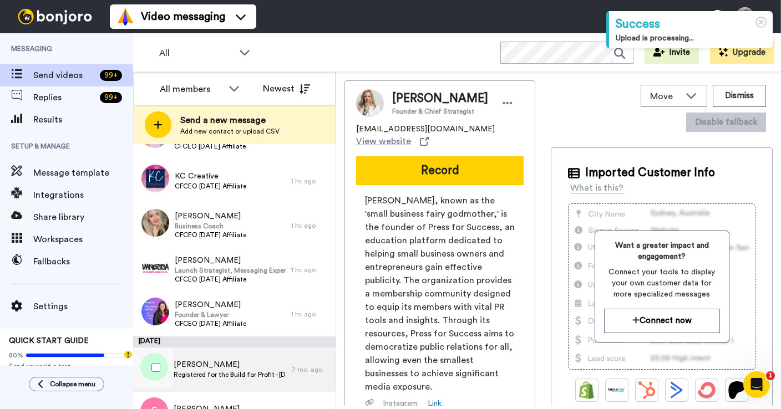
scroll to position [83, 0]
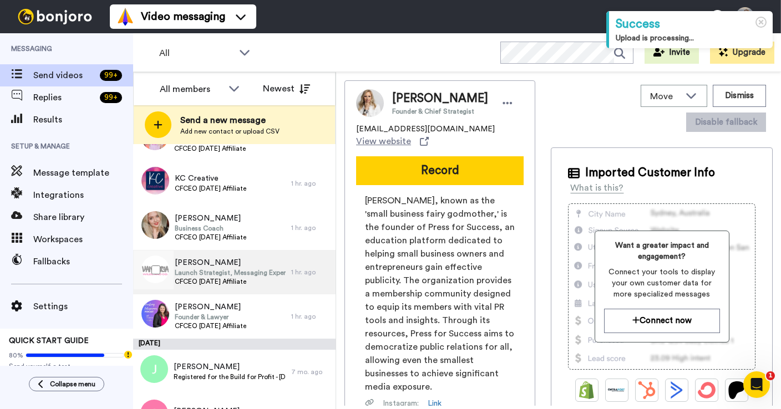
click at [227, 270] on span "Launch Strategist, Messaging Expert" at bounding box center [230, 272] width 111 height 9
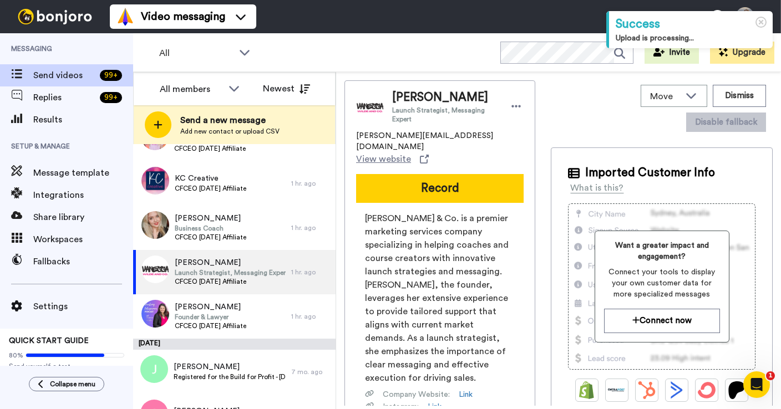
click at [439, 162] on div "Vanessa Wilde Launch Strategist, Messaging Expert vanessa@vanessawildeco.com Vi…" at bounding box center [439, 304] width 191 height 448
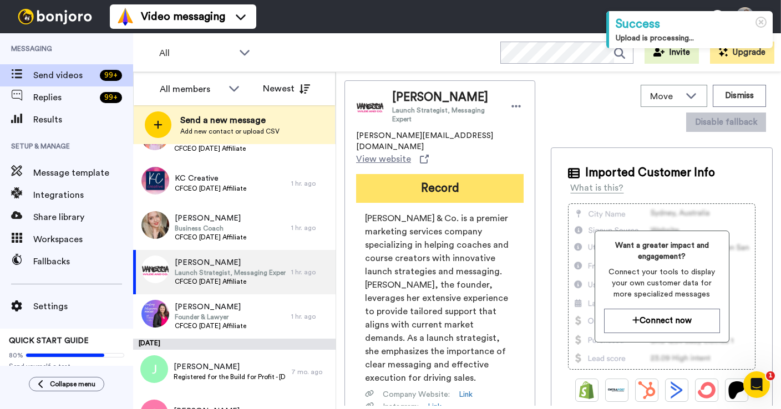
click at [424, 176] on button "Record" at bounding box center [439, 188] width 167 height 29
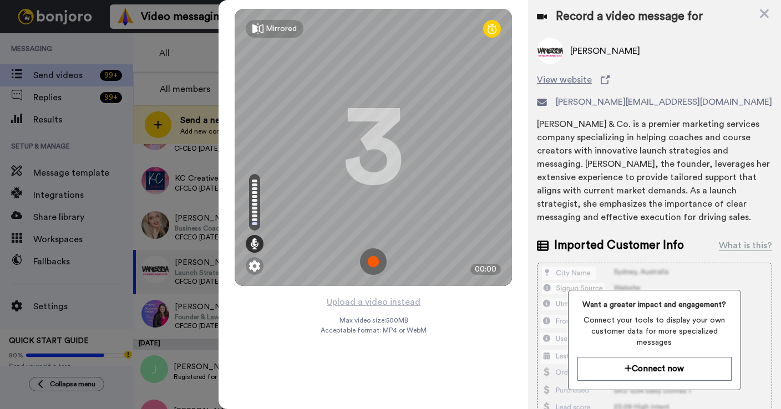
click at [376, 262] on img at bounding box center [373, 261] width 27 height 27
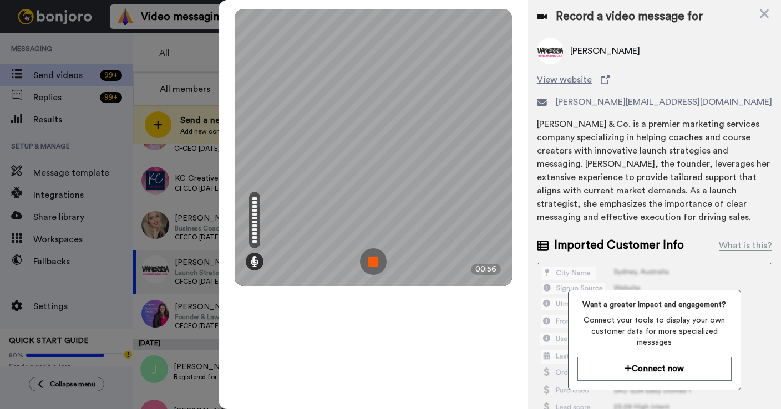
click at [376, 262] on img at bounding box center [373, 261] width 27 height 27
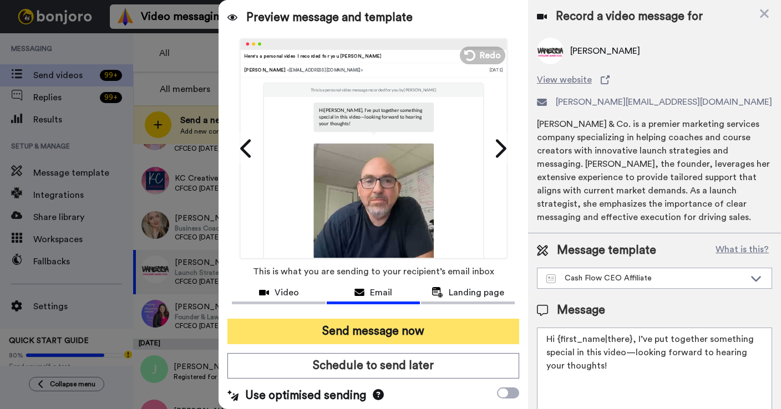
click at [415, 326] on button "Send message now" at bounding box center [373, 331] width 292 height 25
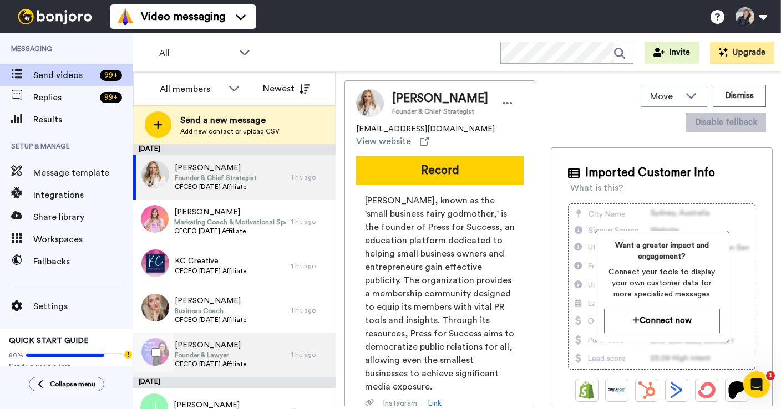
click at [231, 360] on span "CFCEO [DATE] Affiliate" at bounding box center [211, 364] width 72 height 9
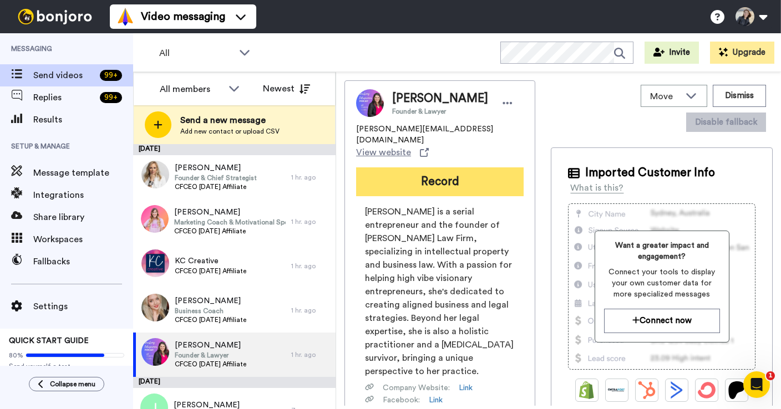
click at [417, 167] on button "Record" at bounding box center [439, 181] width 167 height 29
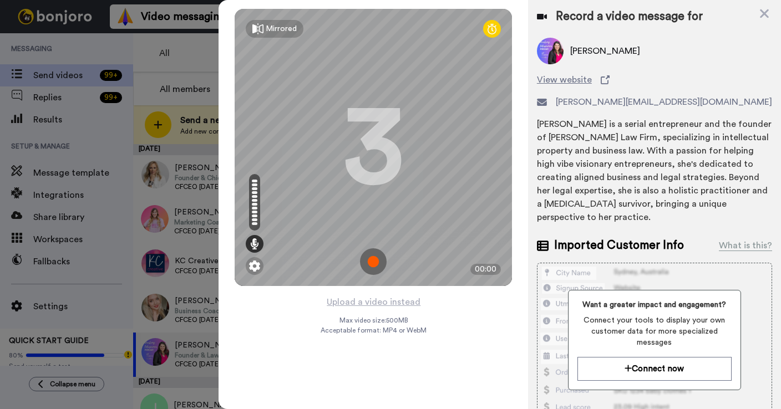
click at [375, 263] on img at bounding box center [373, 261] width 27 height 27
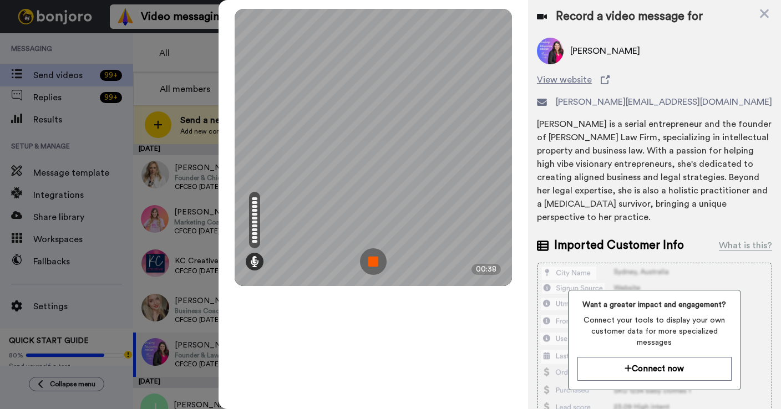
click at [375, 263] on img at bounding box center [373, 261] width 27 height 27
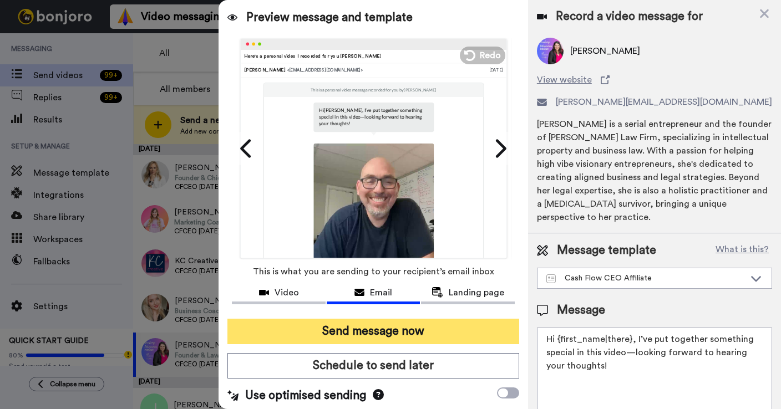
click at [385, 324] on button "Send message now" at bounding box center [373, 331] width 292 height 25
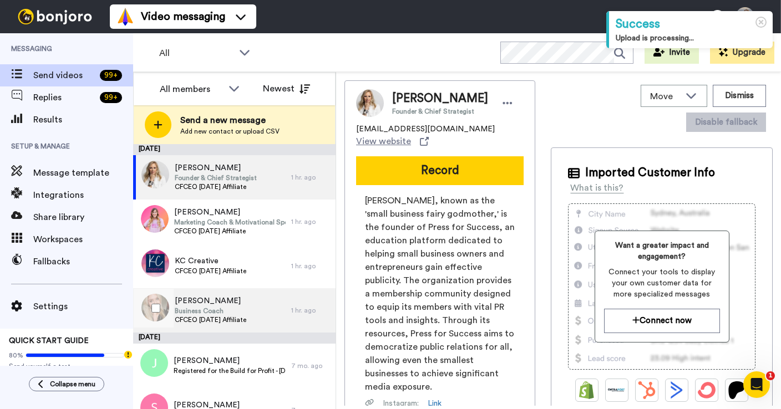
click at [192, 307] on span "Business Coach" at bounding box center [211, 311] width 72 height 9
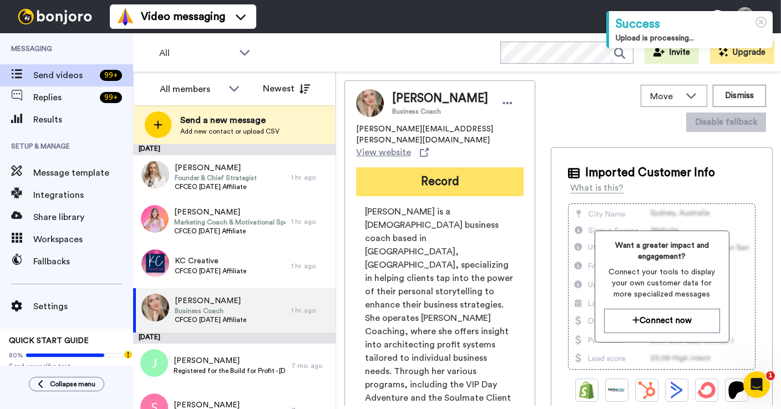
click at [428, 167] on button "Record" at bounding box center [439, 181] width 167 height 29
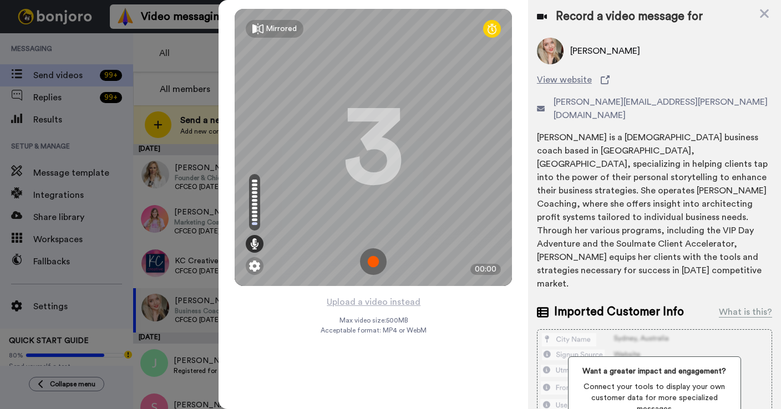
click at [370, 262] on img at bounding box center [373, 261] width 27 height 27
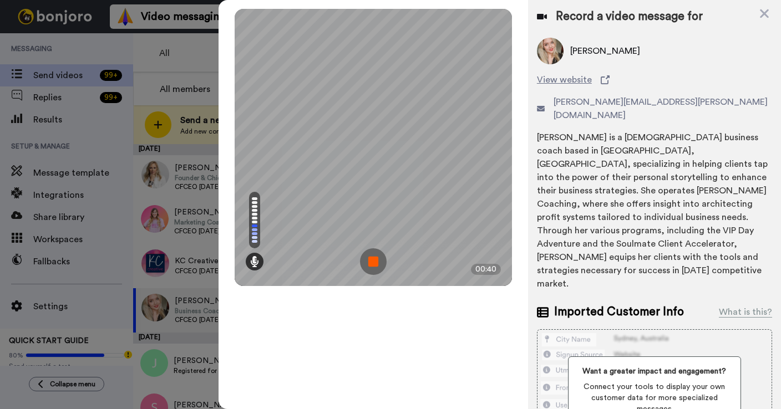
click at [373, 262] on img at bounding box center [373, 261] width 27 height 27
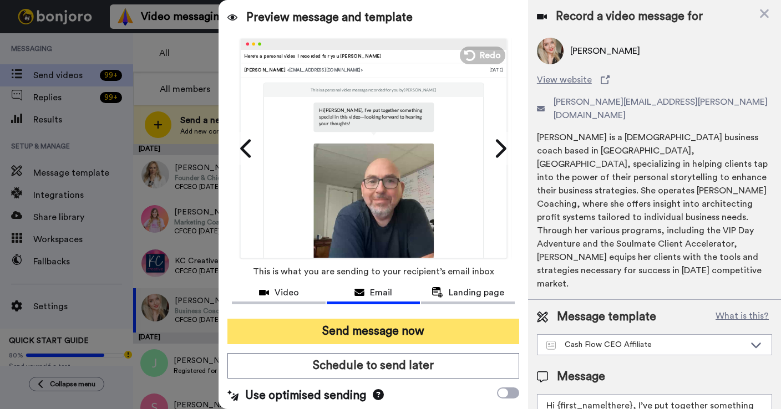
click at [459, 332] on button "Send message now" at bounding box center [373, 331] width 292 height 25
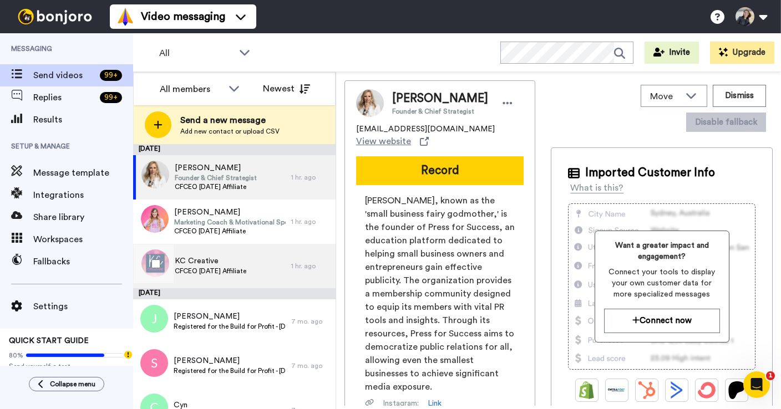
click at [208, 268] on span "CFCEO [DATE] Affiliate" at bounding box center [211, 271] width 72 height 9
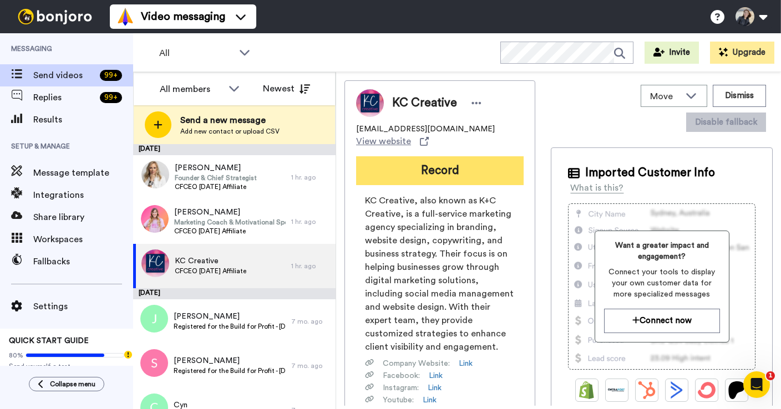
click at [454, 168] on button "Record" at bounding box center [439, 170] width 167 height 29
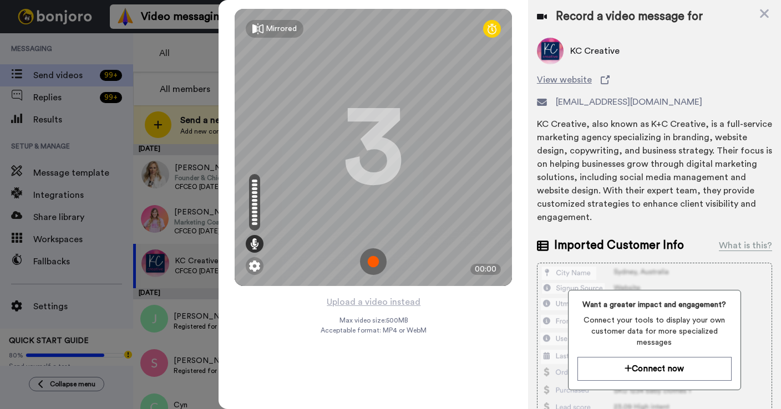
click at [381, 266] on img at bounding box center [373, 261] width 27 height 27
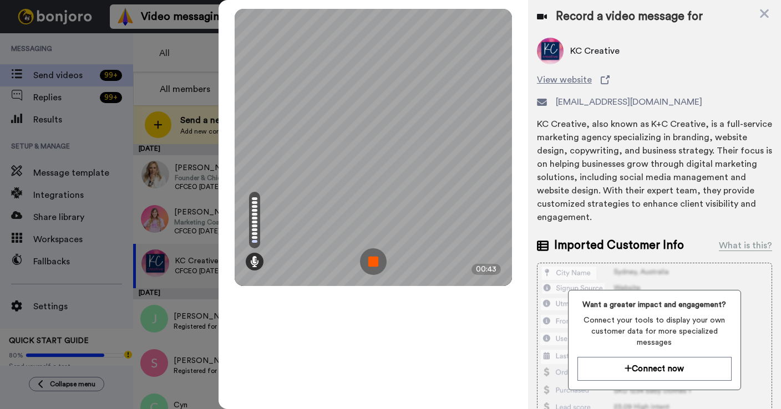
click at [381, 266] on img at bounding box center [373, 261] width 27 height 27
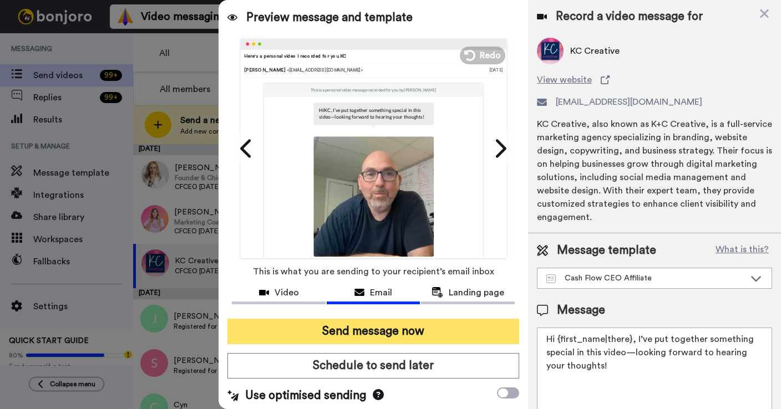
click at [366, 334] on button "Send message now" at bounding box center [373, 331] width 292 height 25
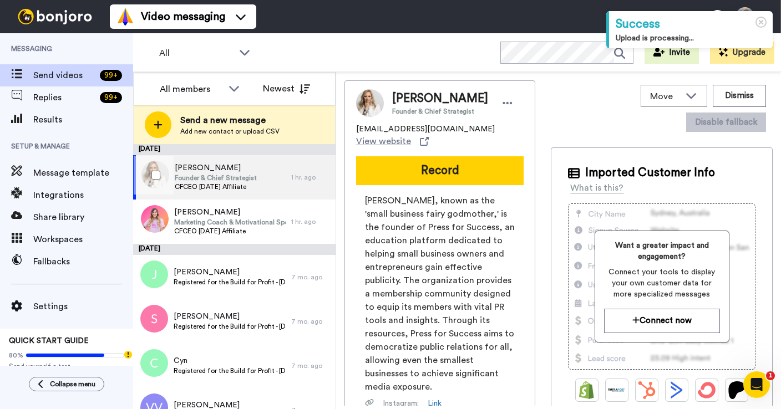
click at [235, 176] on span "Founder & Chief Strategist" at bounding box center [216, 178] width 82 height 9
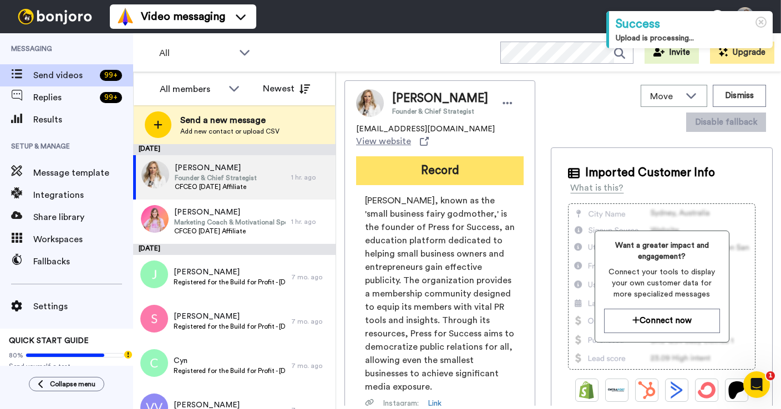
click at [431, 177] on button "Record" at bounding box center [439, 170] width 167 height 29
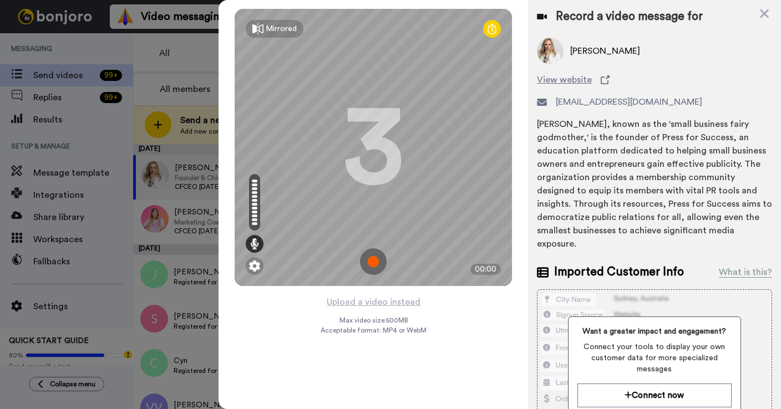
click at [360, 258] on img at bounding box center [373, 261] width 27 height 27
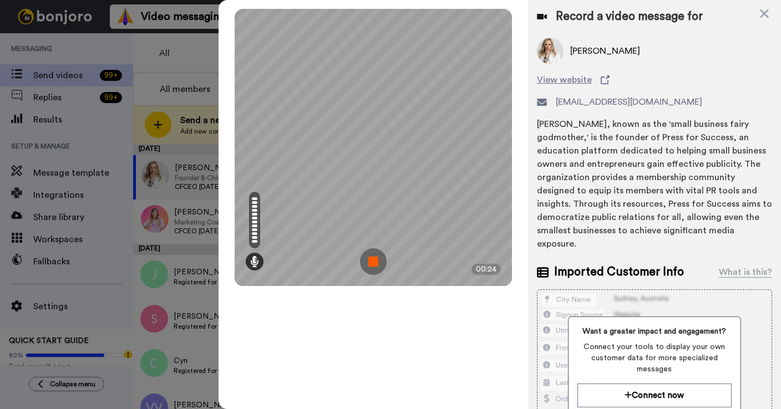
click at [360, 258] on img at bounding box center [373, 261] width 27 height 27
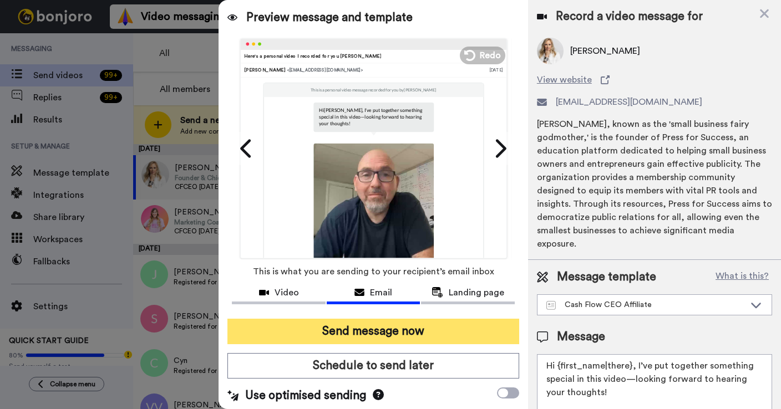
click at [384, 335] on button "Send message now" at bounding box center [373, 331] width 292 height 25
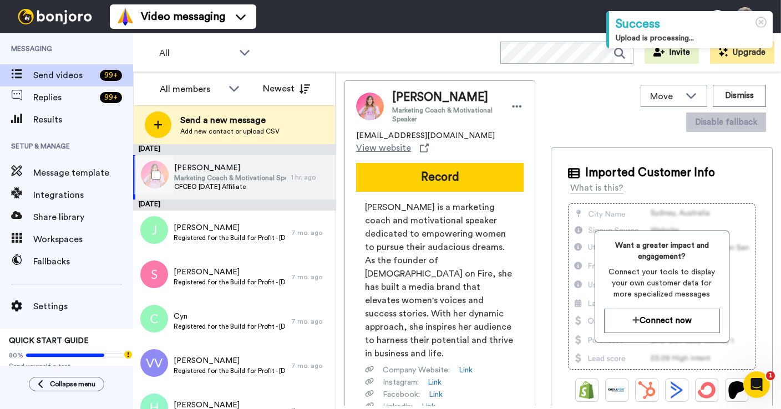
click at [186, 178] on span "Marketing Coach & Motivational Speaker" at bounding box center [229, 178] width 111 height 9
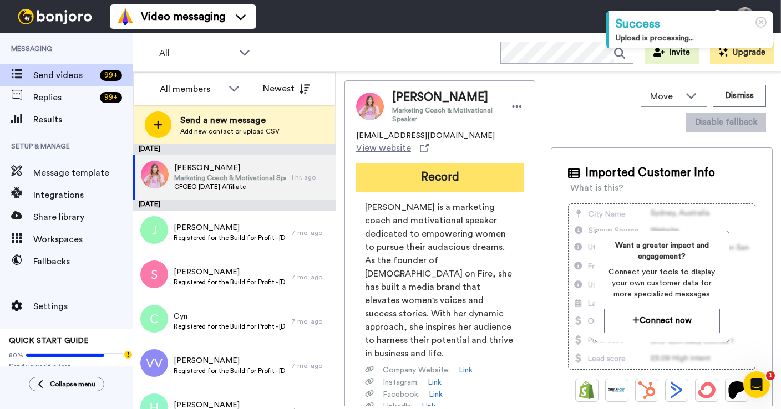
click at [427, 182] on button "Record" at bounding box center [439, 177] width 167 height 29
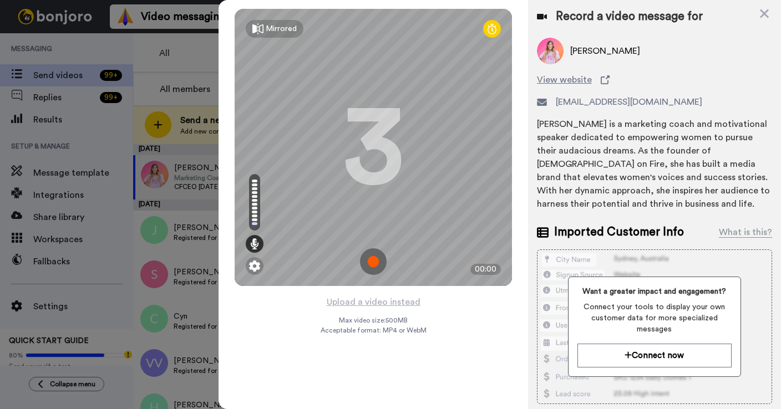
click at [373, 265] on img at bounding box center [373, 261] width 27 height 27
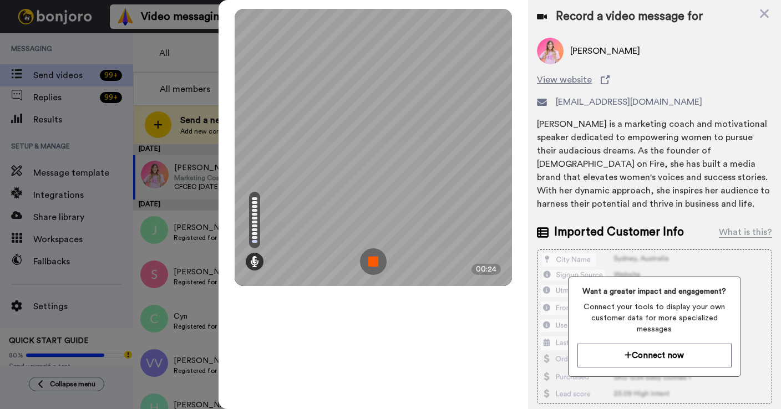
click at [373, 265] on img at bounding box center [373, 261] width 27 height 27
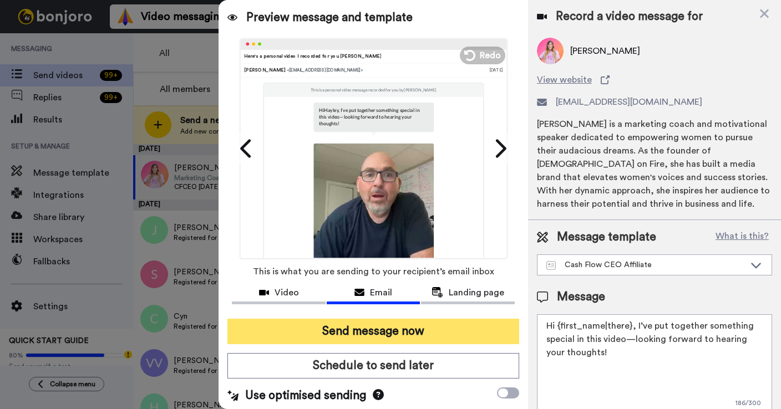
click at [337, 327] on button "Send message now" at bounding box center [373, 331] width 292 height 25
